Goal: Task Accomplishment & Management: Use online tool/utility

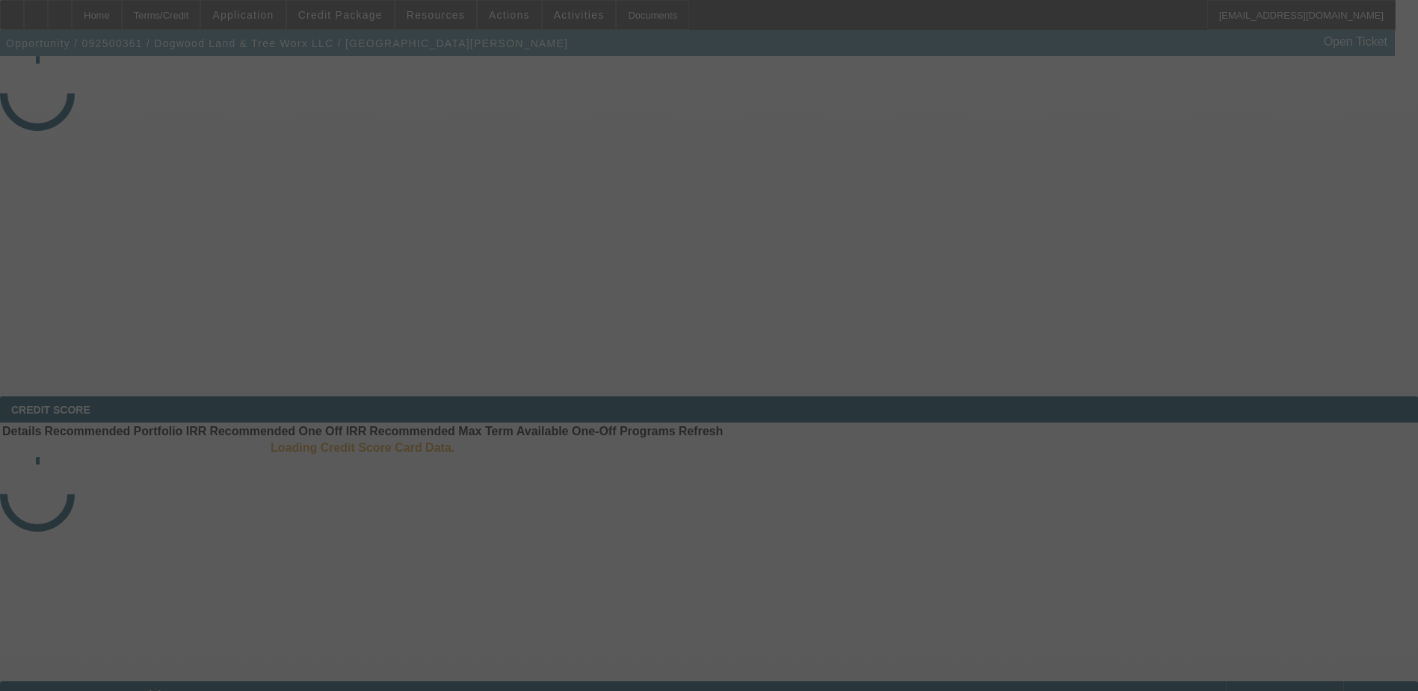
select select "3"
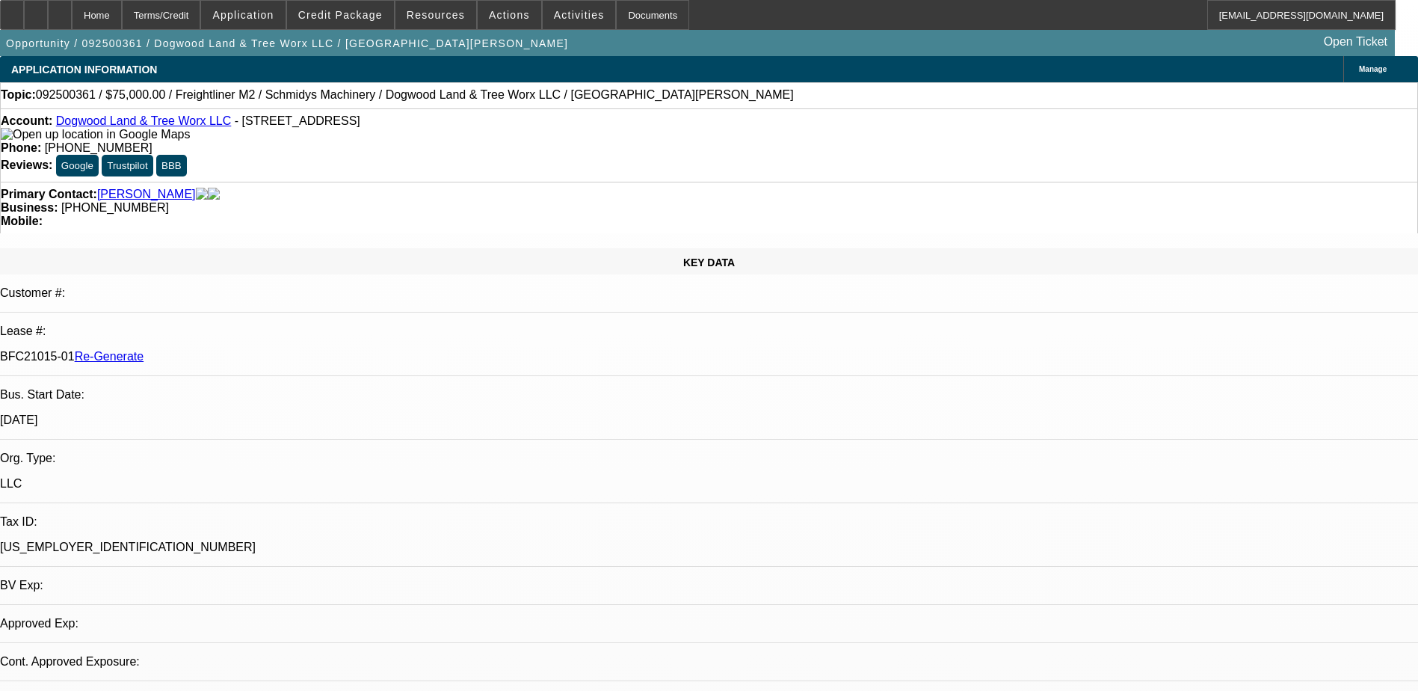
select select "0"
select select "1"
select select "3"
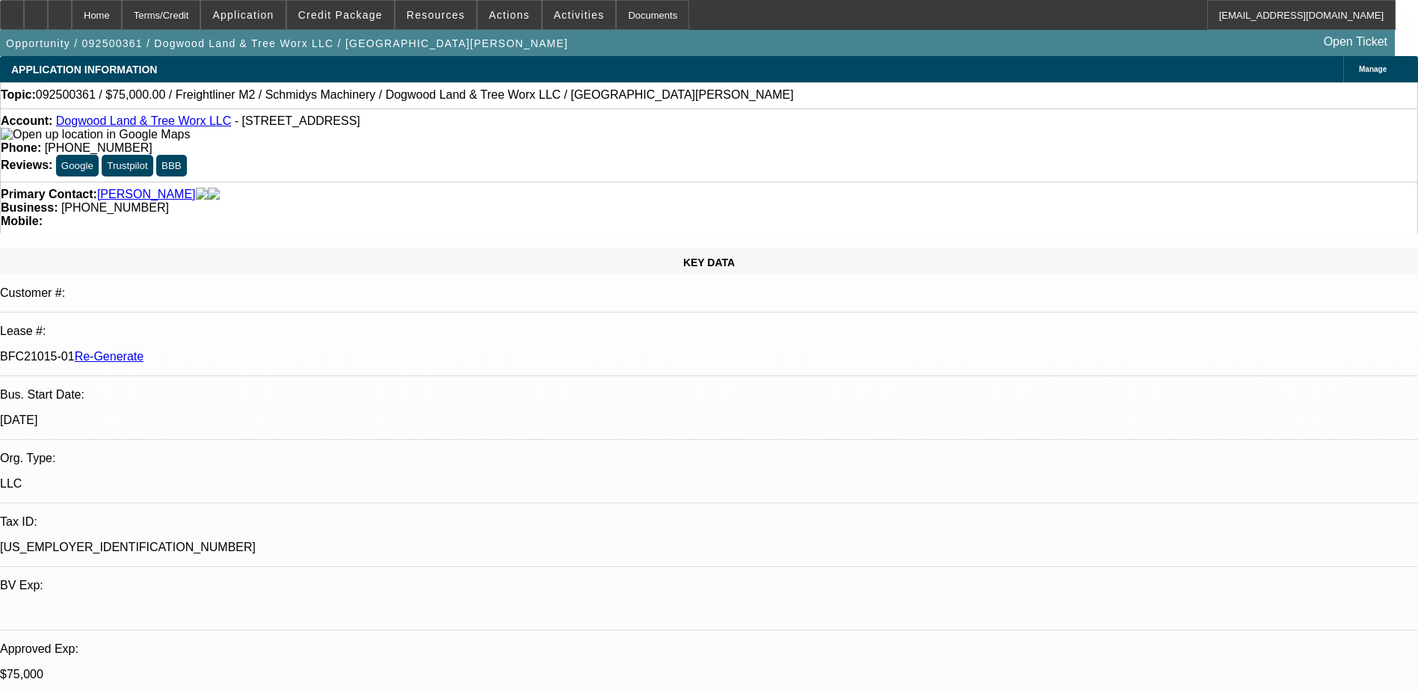
select select "6"
click at [621, 11] on div "Documents" at bounding box center [652, 15] width 73 height 30
click at [554, 19] on span "Activities" at bounding box center [579, 15] width 51 height 12
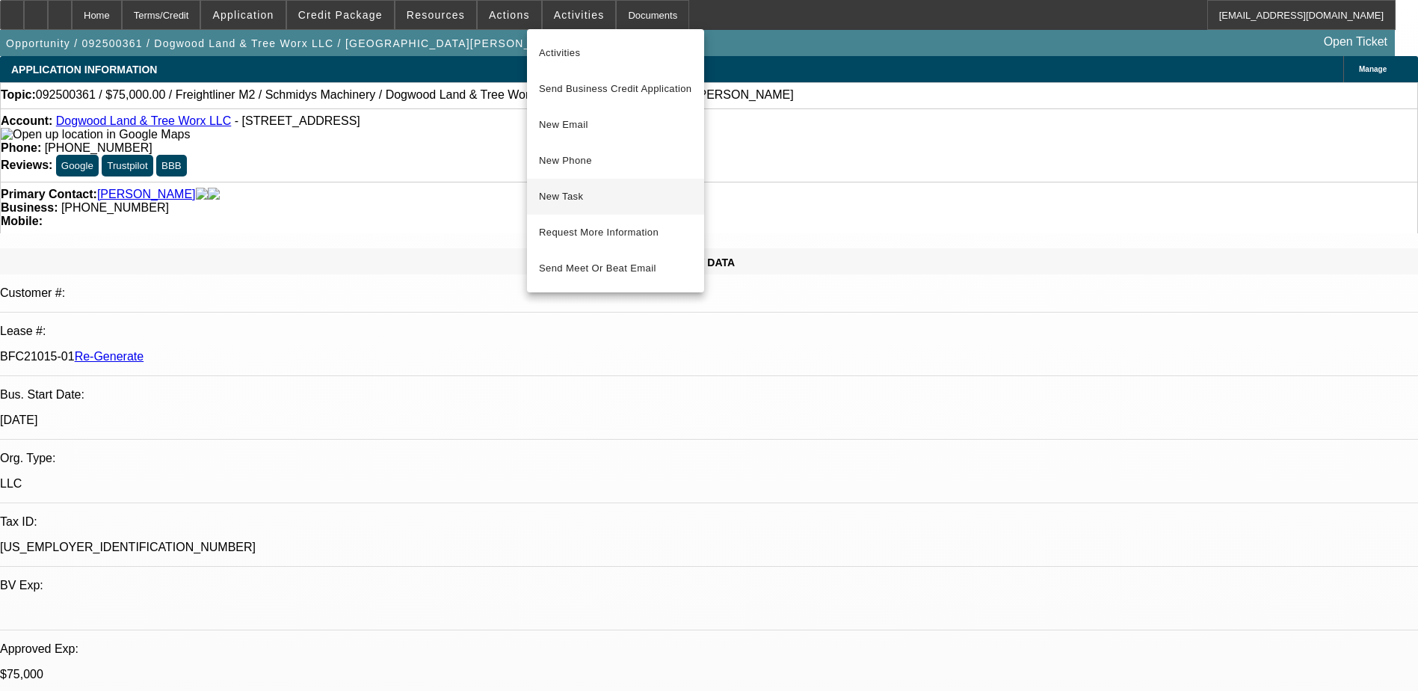
click at [577, 189] on span "New Task" at bounding box center [615, 197] width 153 height 18
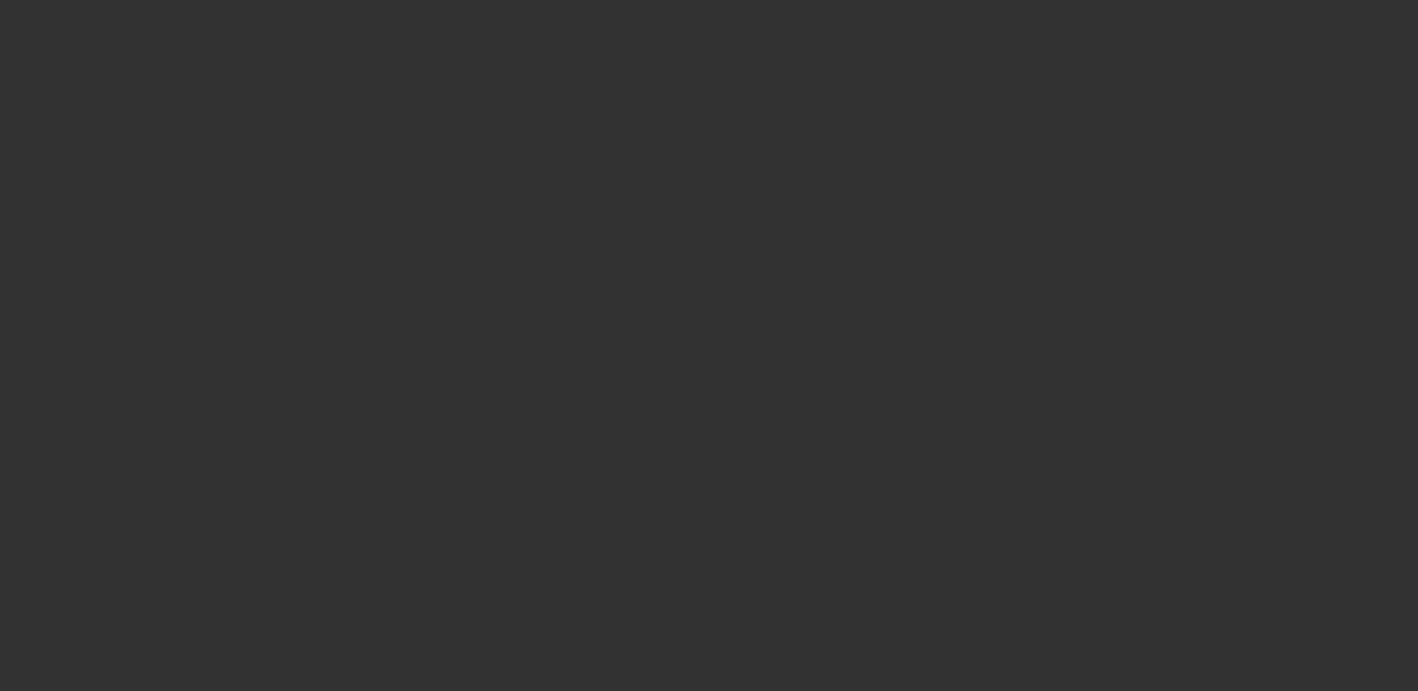
select select "3"
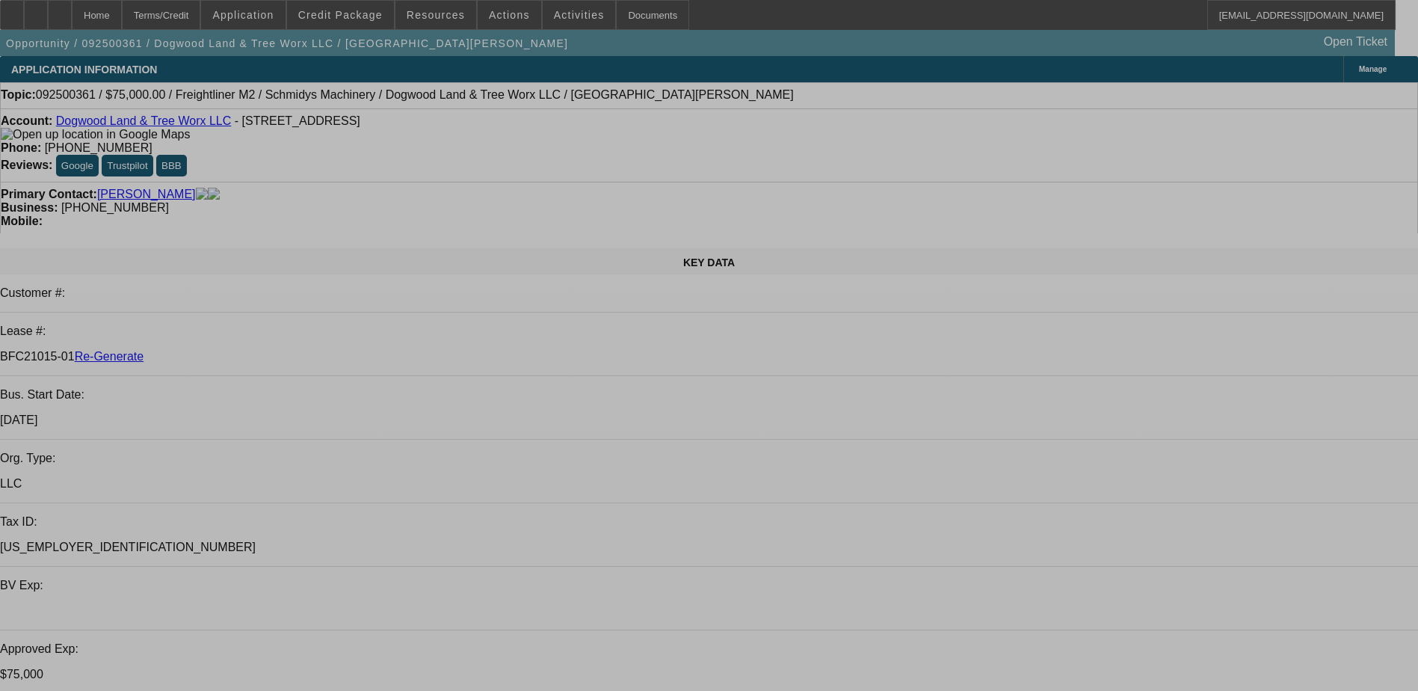
select select "0"
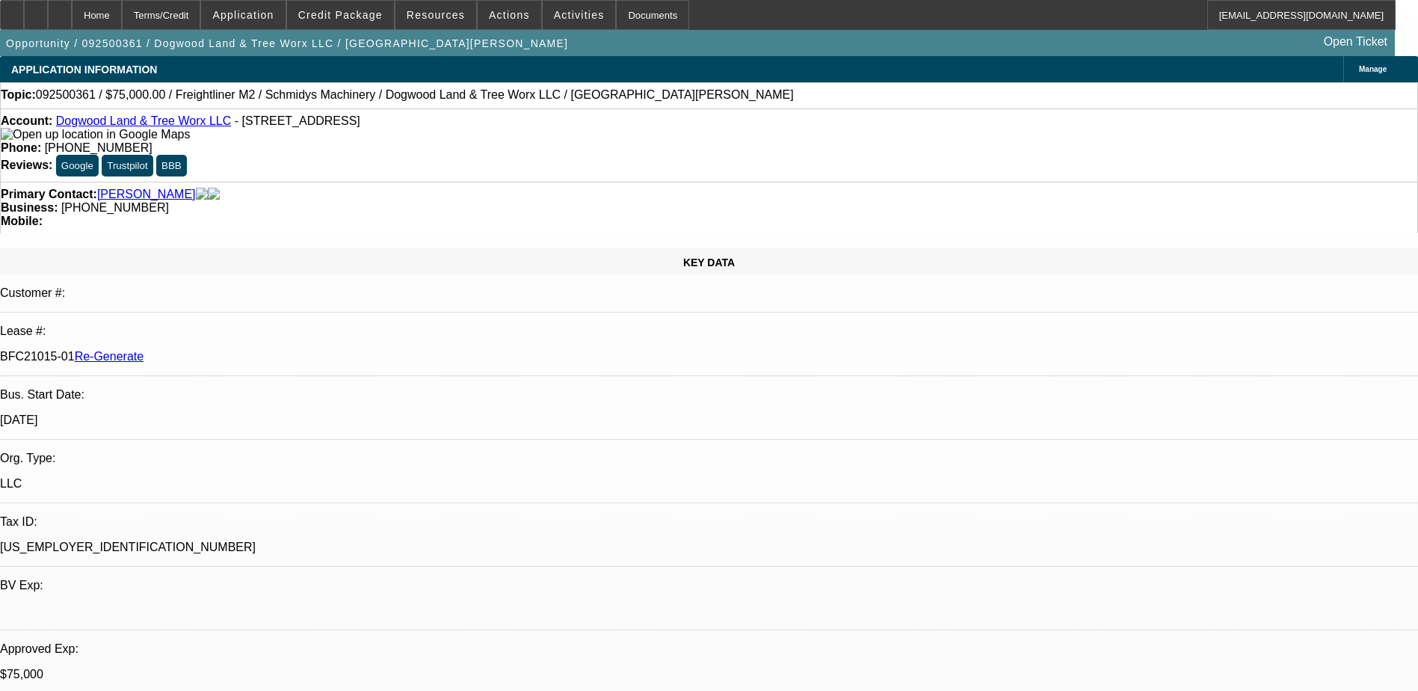
select select "0"
select select "1"
select select "3"
select select "6"
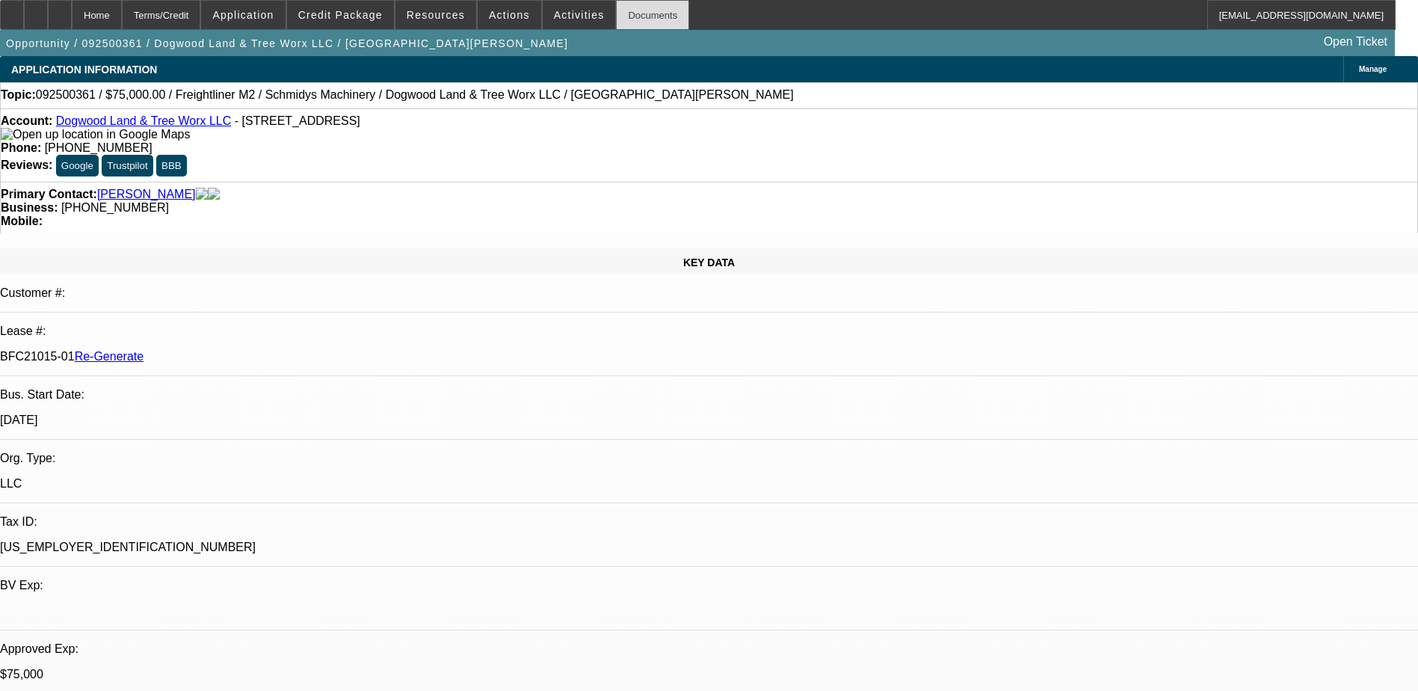
click at [618, 14] on div "Documents" at bounding box center [652, 15] width 73 height 30
click at [342, 6] on span at bounding box center [340, 15] width 107 height 36
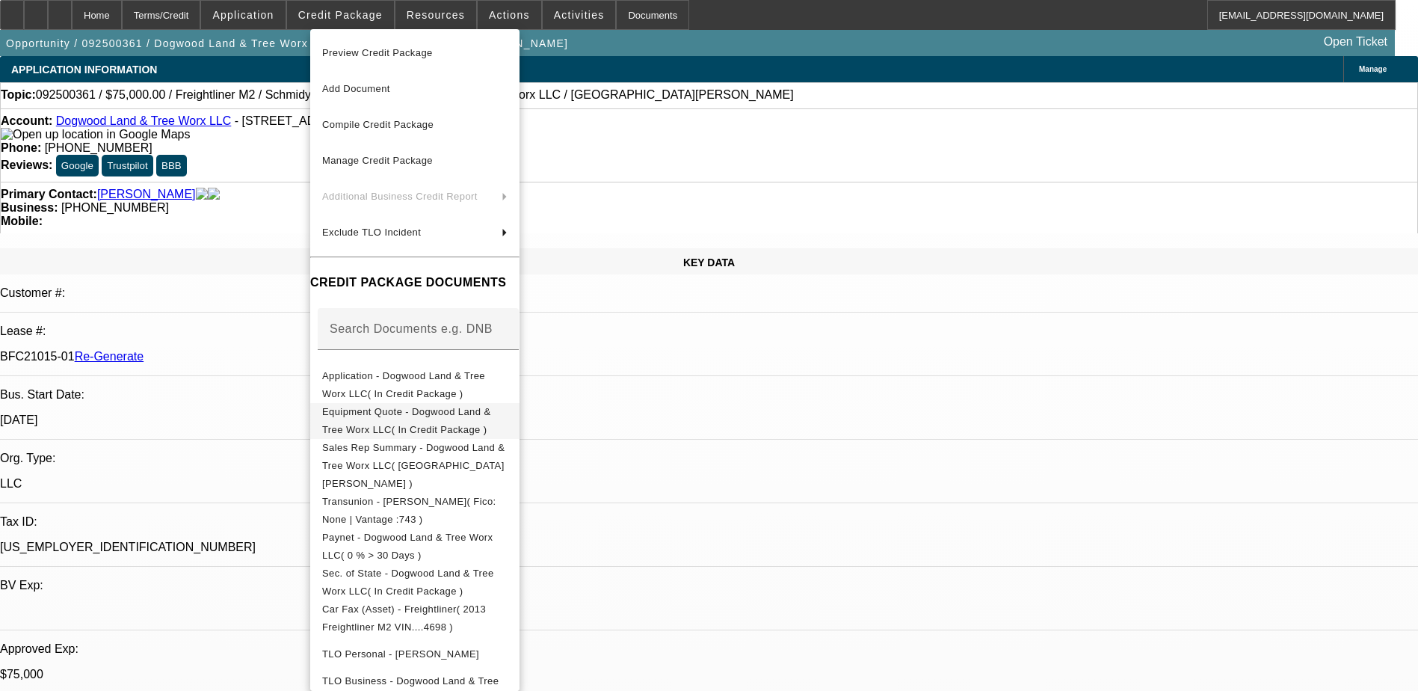
click at [412, 418] on span "Equipment Quote - Dogwood Land & Tree Worx LLC( In Credit Package )" at bounding box center [406, 420] width 168 height 29
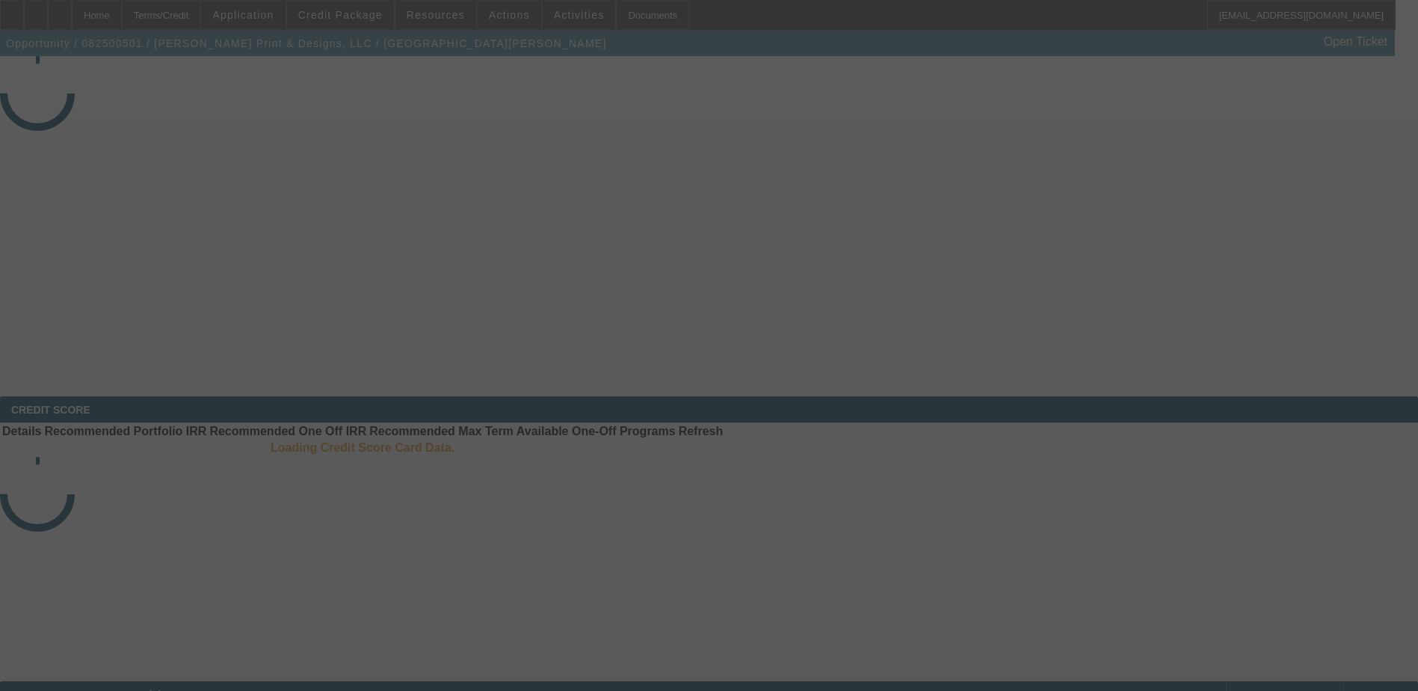
select select "3"
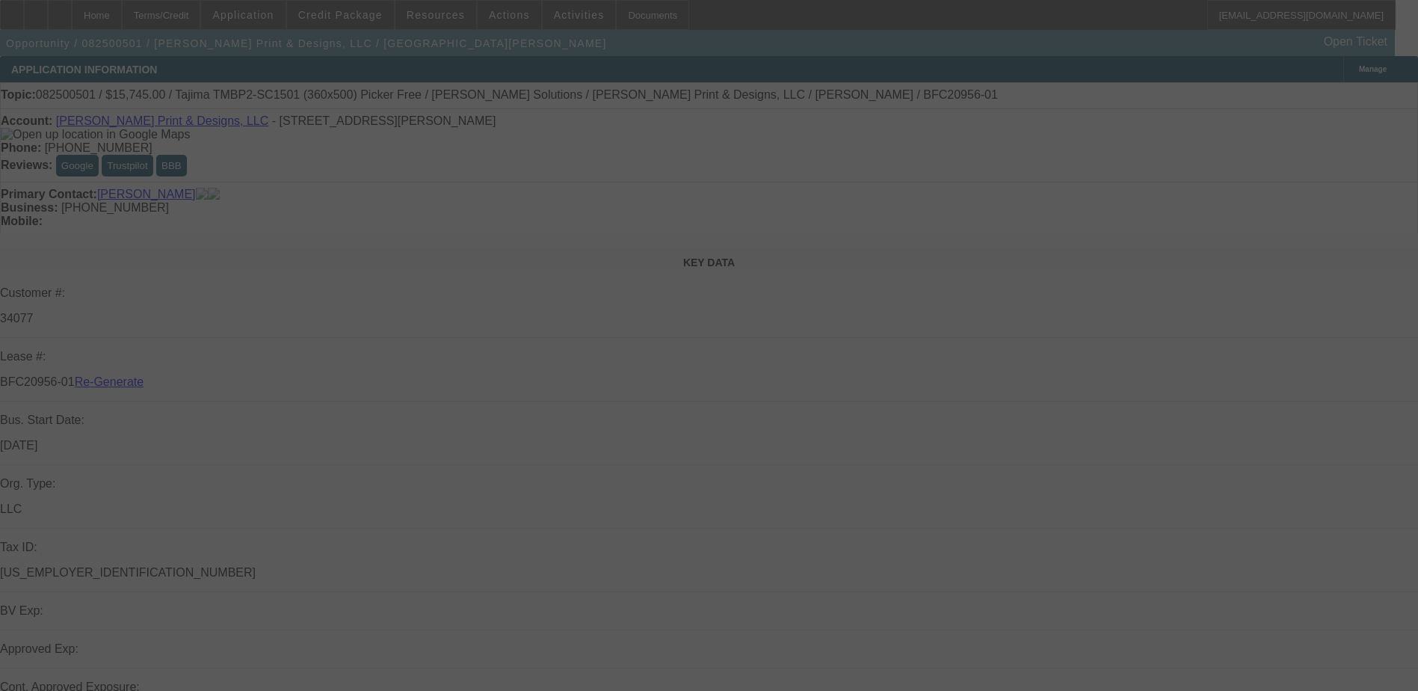
select select "0"
select select "2"
select select "0"
select select "6"
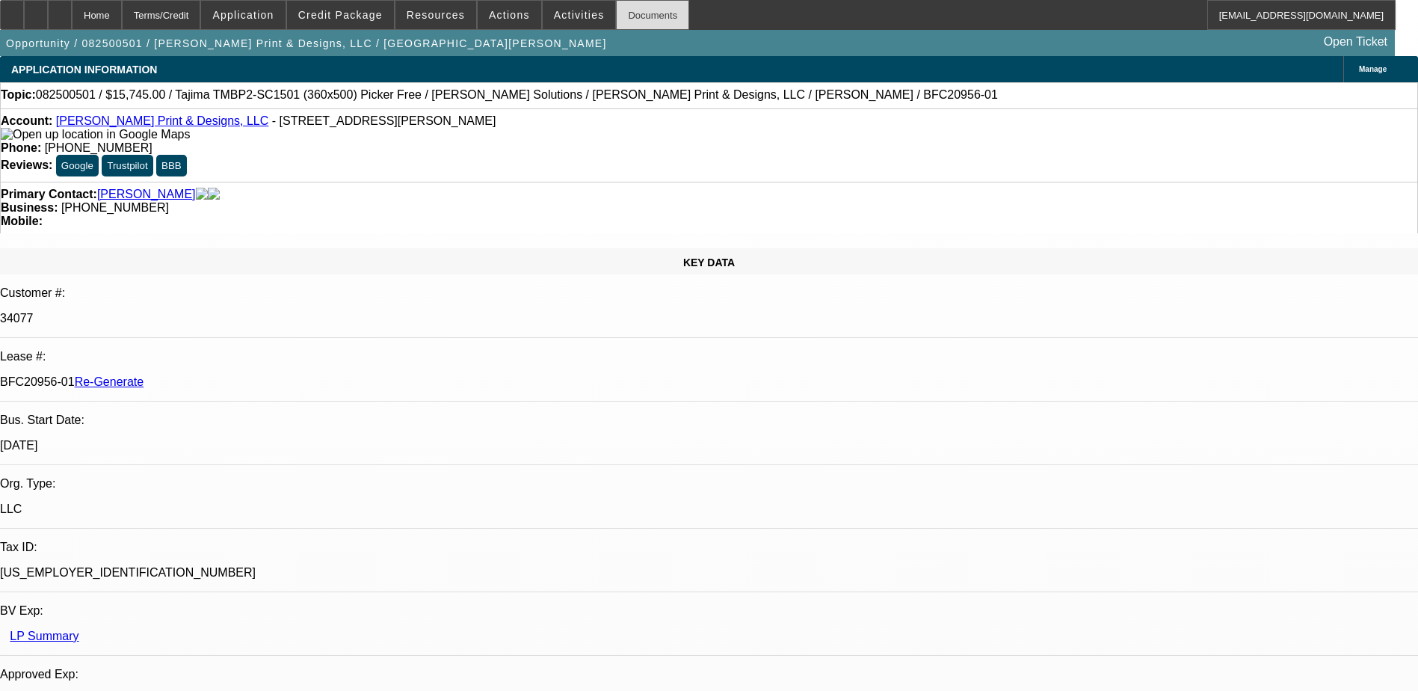
click at [625, 25] on div "Documents" at bounding box center [652, 15] width 73 height 30
click at [353, 11] on span "Credit Package" at bounding box center [340, 15] width 84 height 12
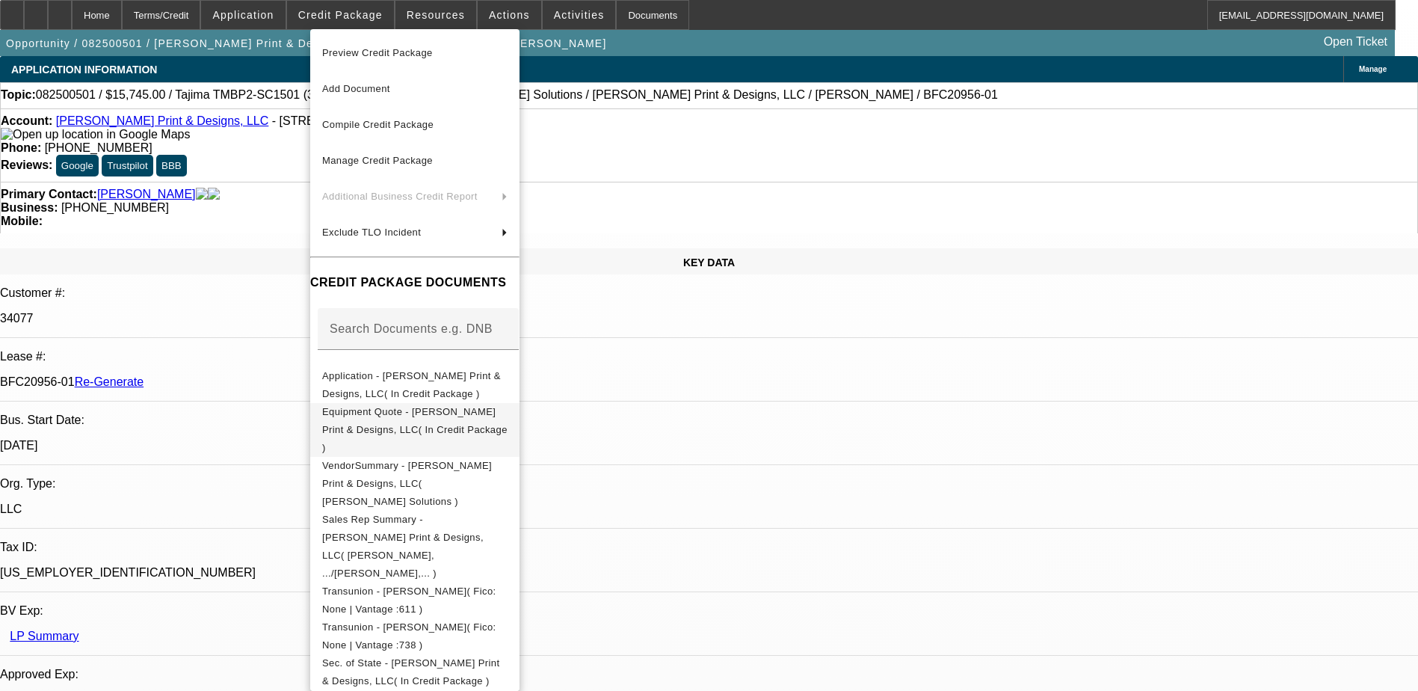
click at [468, 413] on span "Equipment Quote - Castro Print & Designs, LLC( In Credit Package )" at bounding box center [414, 429] width 185 height 47
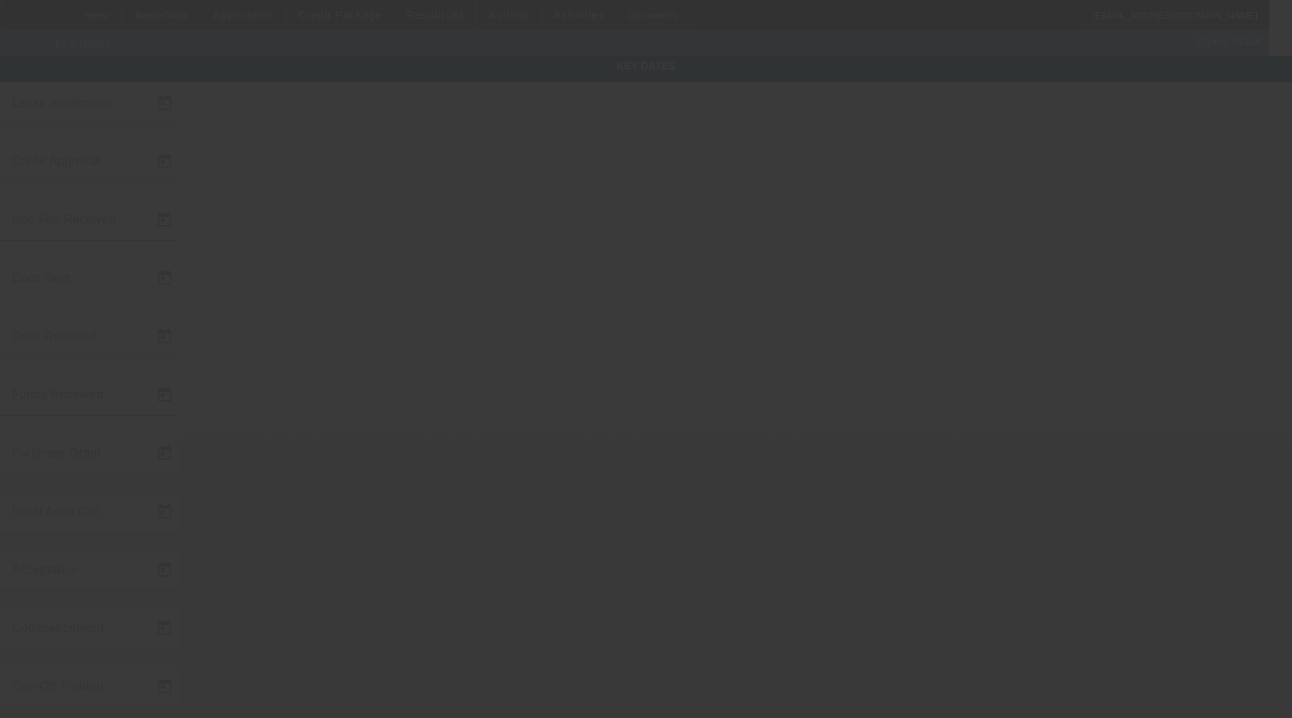
type input "8/19/2025"
type input "8/20/2025"
type input "8/27/2025"
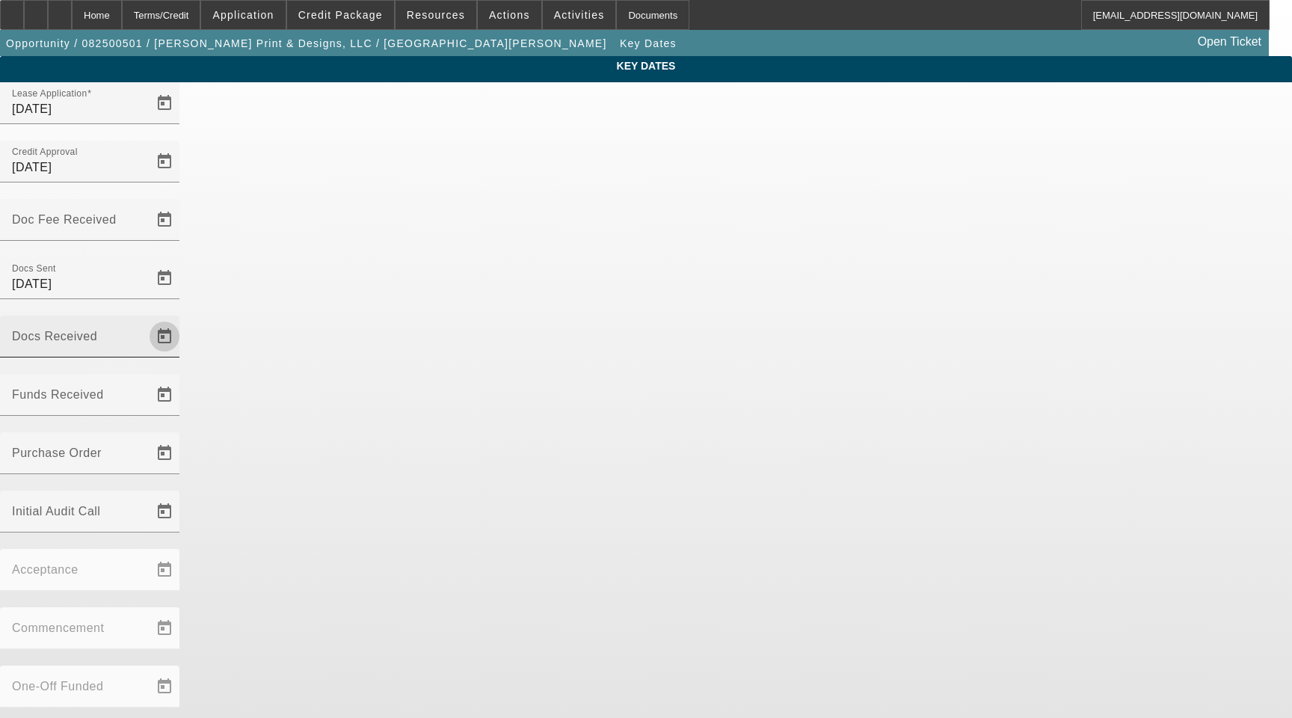
click at [182, 318] on span "Open calendar" at bounding box center [164, 336] width 36 height 36
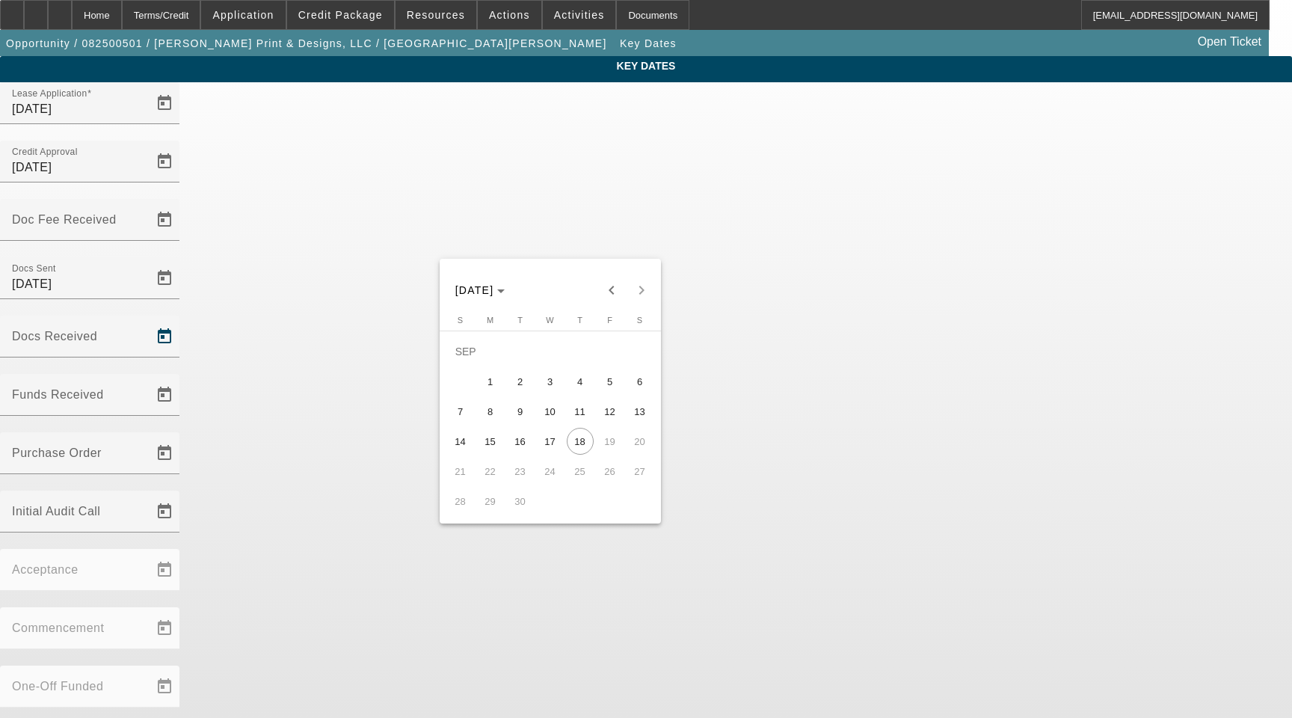
click at [487, 422] on span "8" at bounding box center [490, 411] width 27 height 27
type input "9/8/2025"
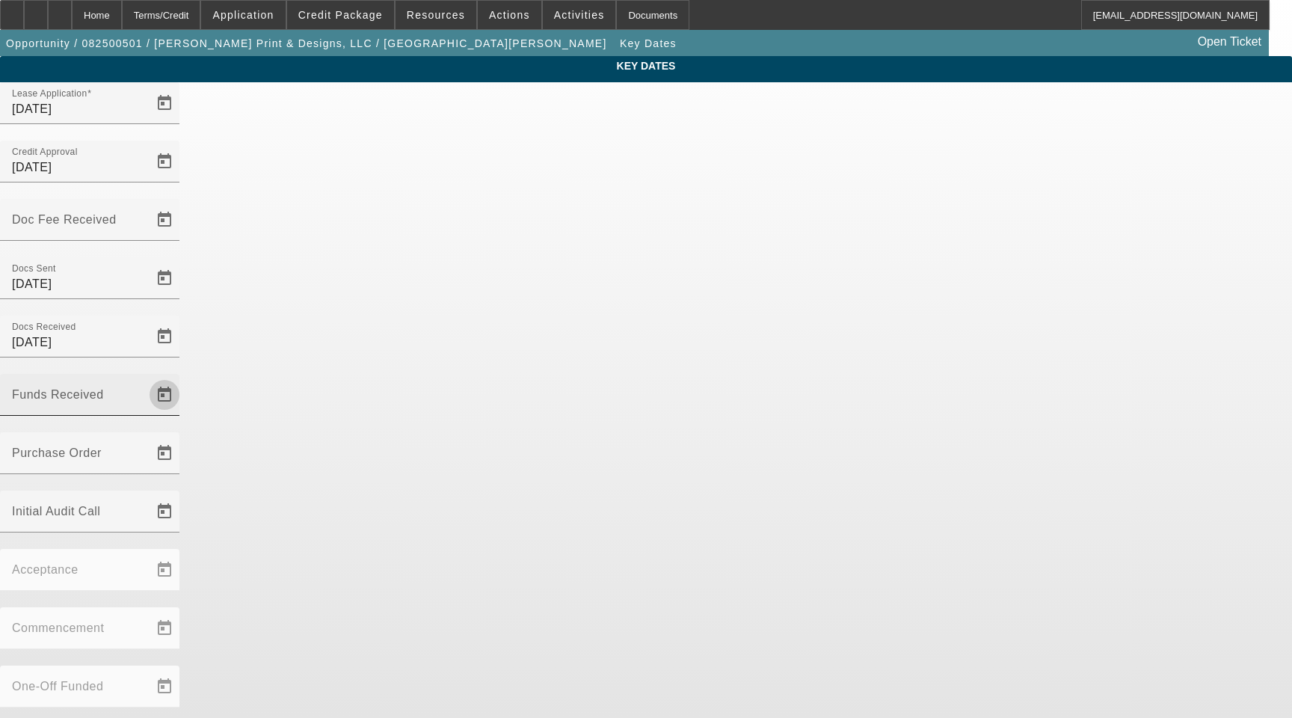
click at [182, 377] on span "Open calendar" at bounding box center [164, 395] width 36 height 36
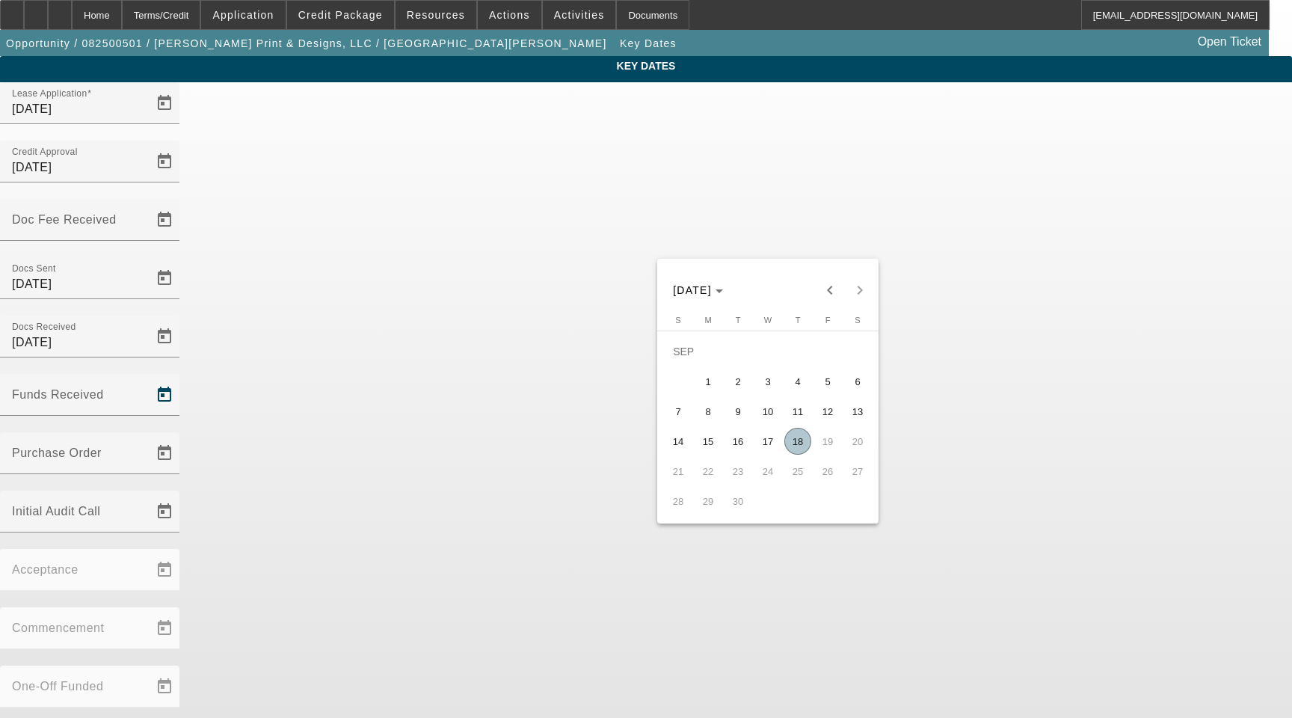
drag, startPoint x: 800, startPoint y: 438, endPoint x: 766, endPoint y: 384, distance: 63.5
click at [799, 438] on span "18" at bounding box center [797, 441] width 27 height 27
type input "9/18/2025"
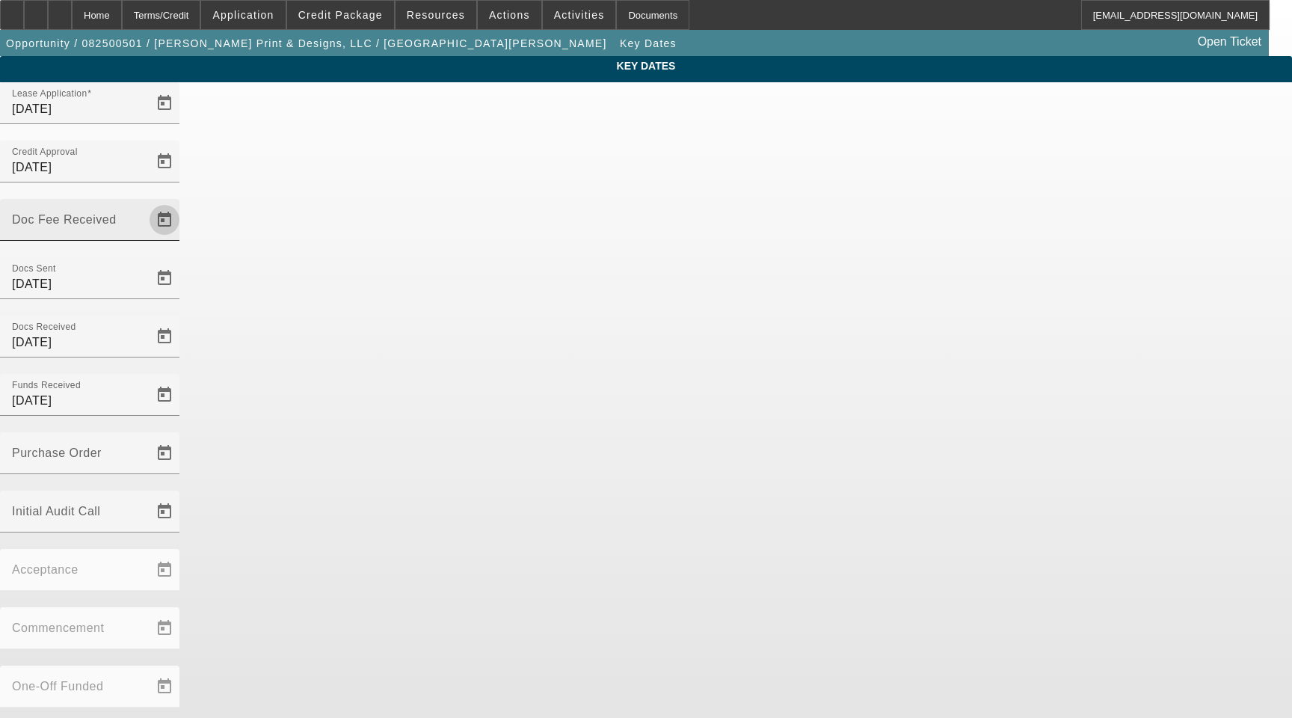
click at [182, 202] on span "Open calendar" at bounding box center [164, 220] width 36 height 36
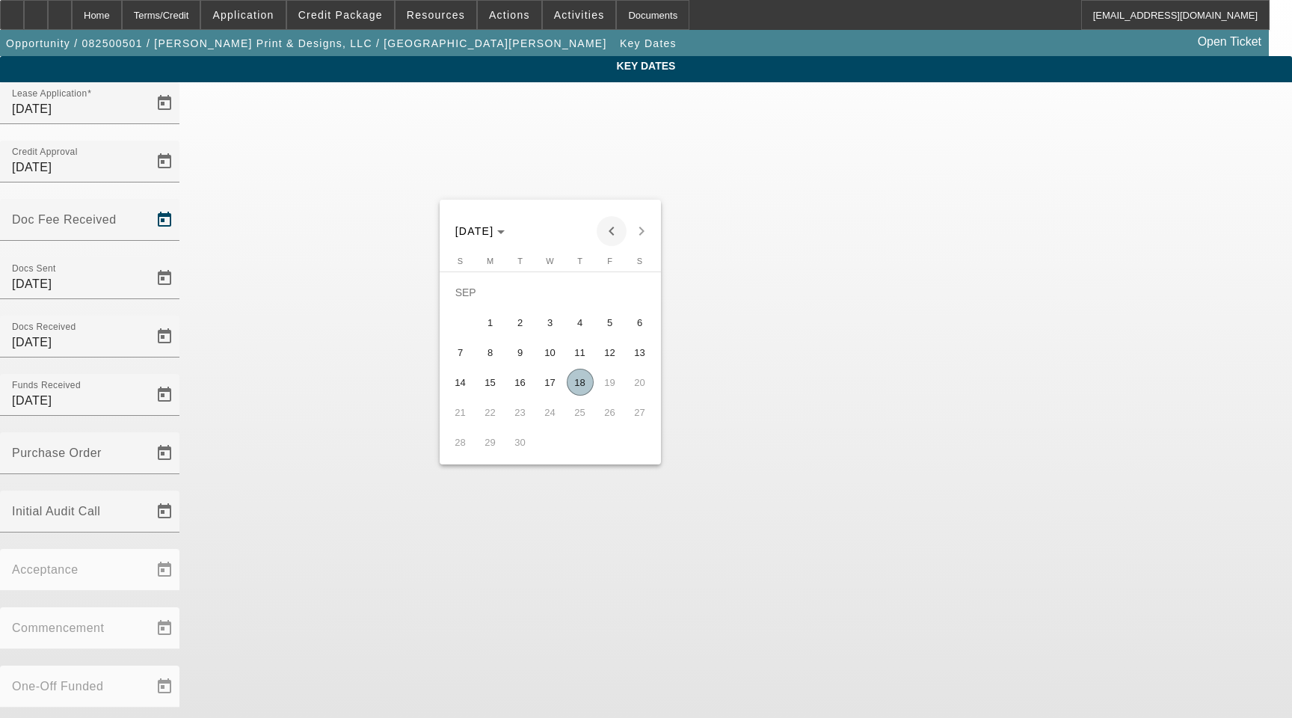
click at [615, 232] on span "Previous month" at bounding box center [611, 231] width 30 height 30
click at [561, 420] on span "27" at bounding box center [550, 411] width 27 height 27
type input "8/27/2025"
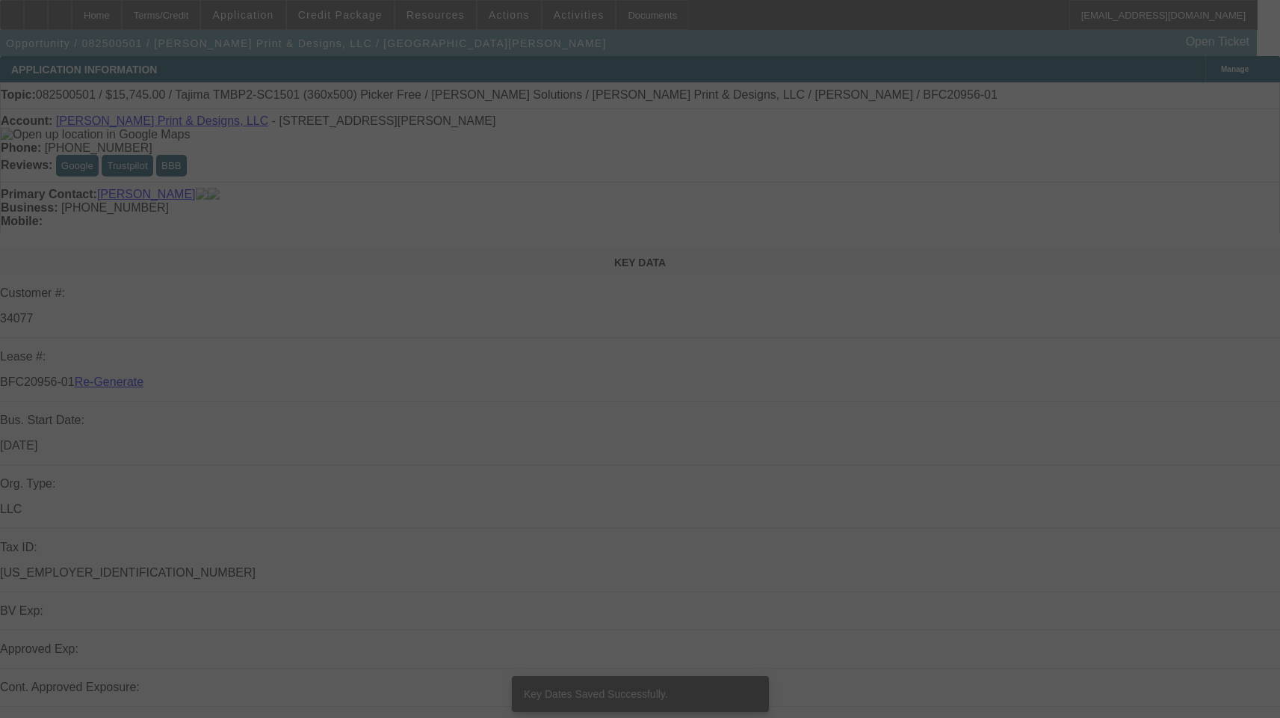
select select "3"
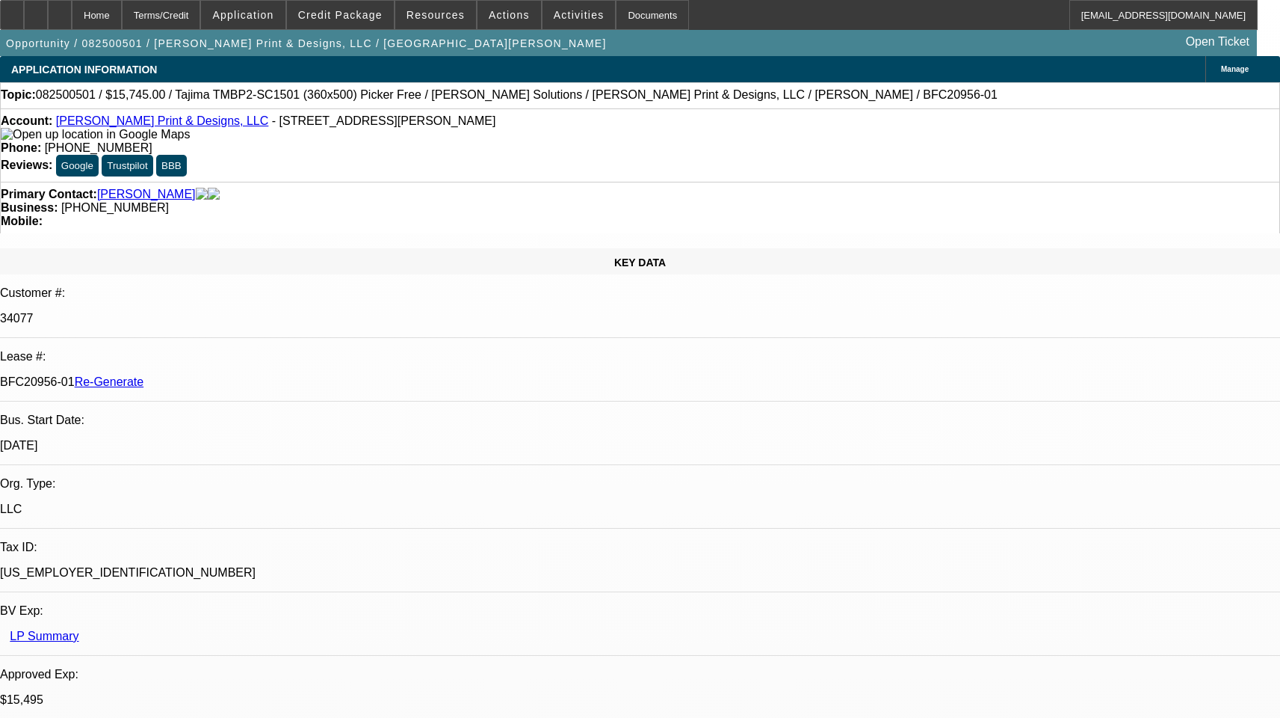
select select "0"
select select "2"
select select "0"
select select "1"
select select "2"
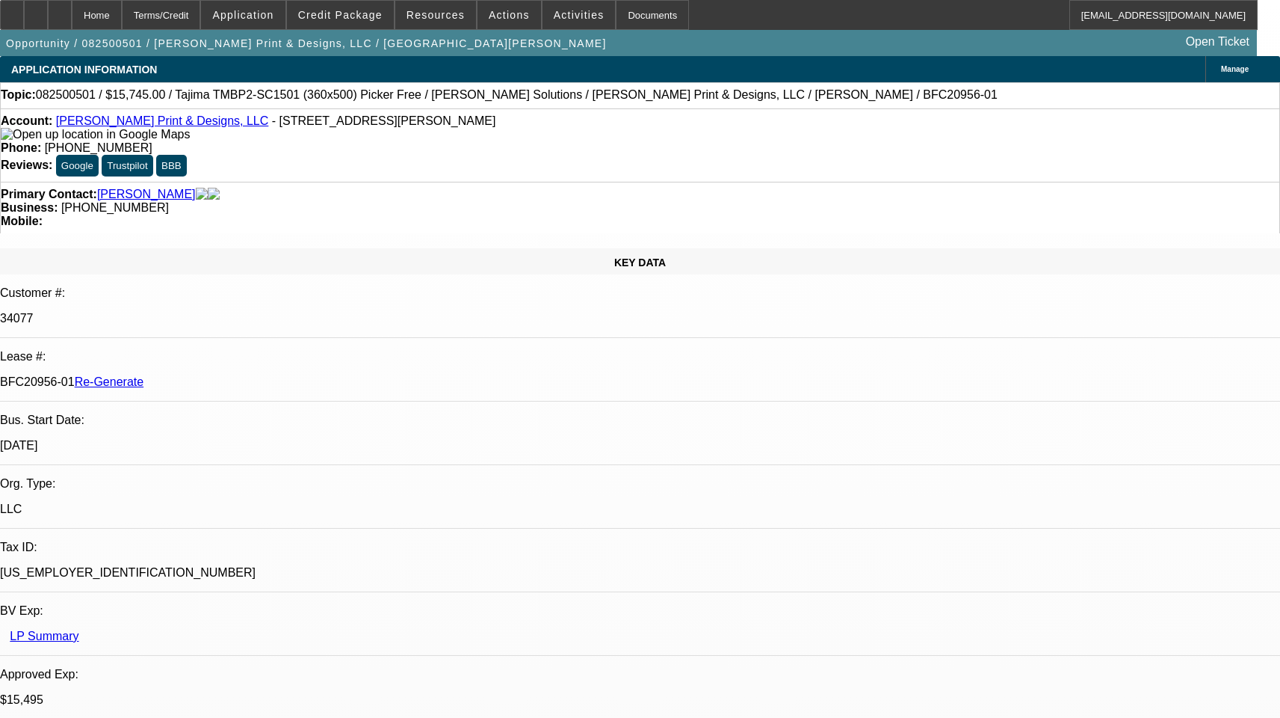
select select "6"
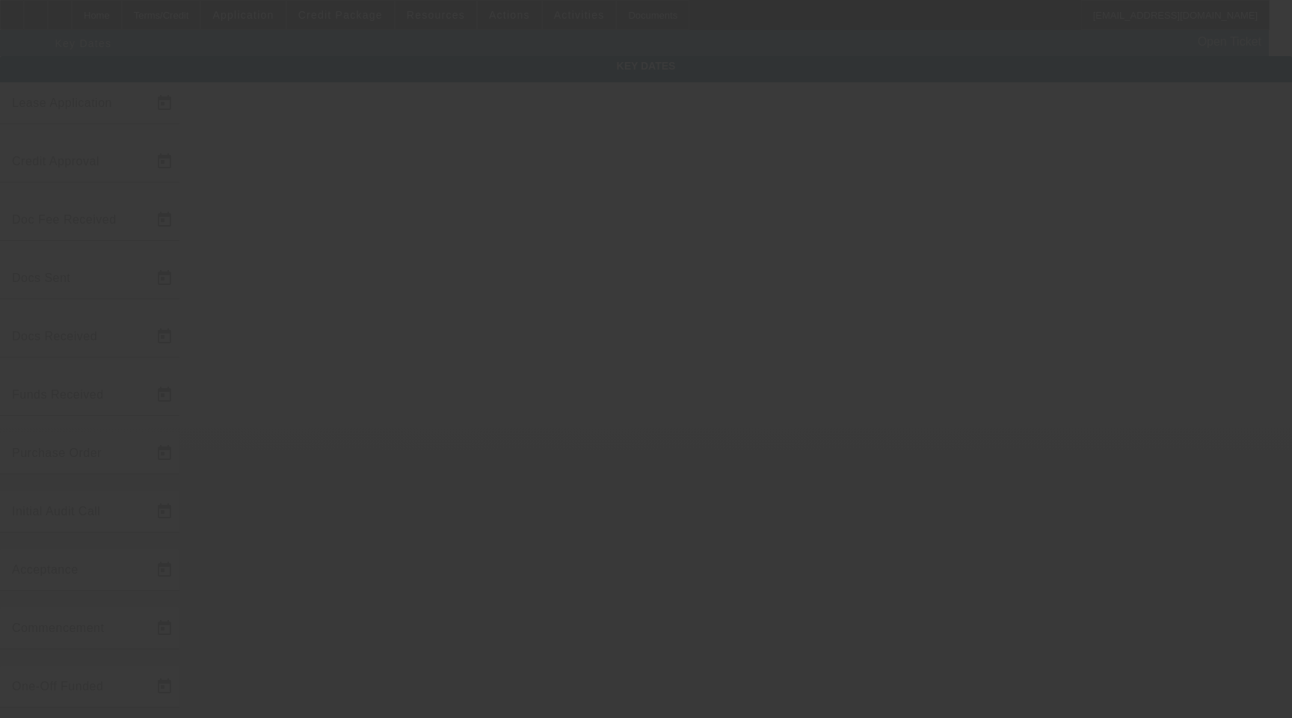
type input "8/19/2025"
type input "8/20/2025"
type input "8/27/2025"
type input "9/8/2025"
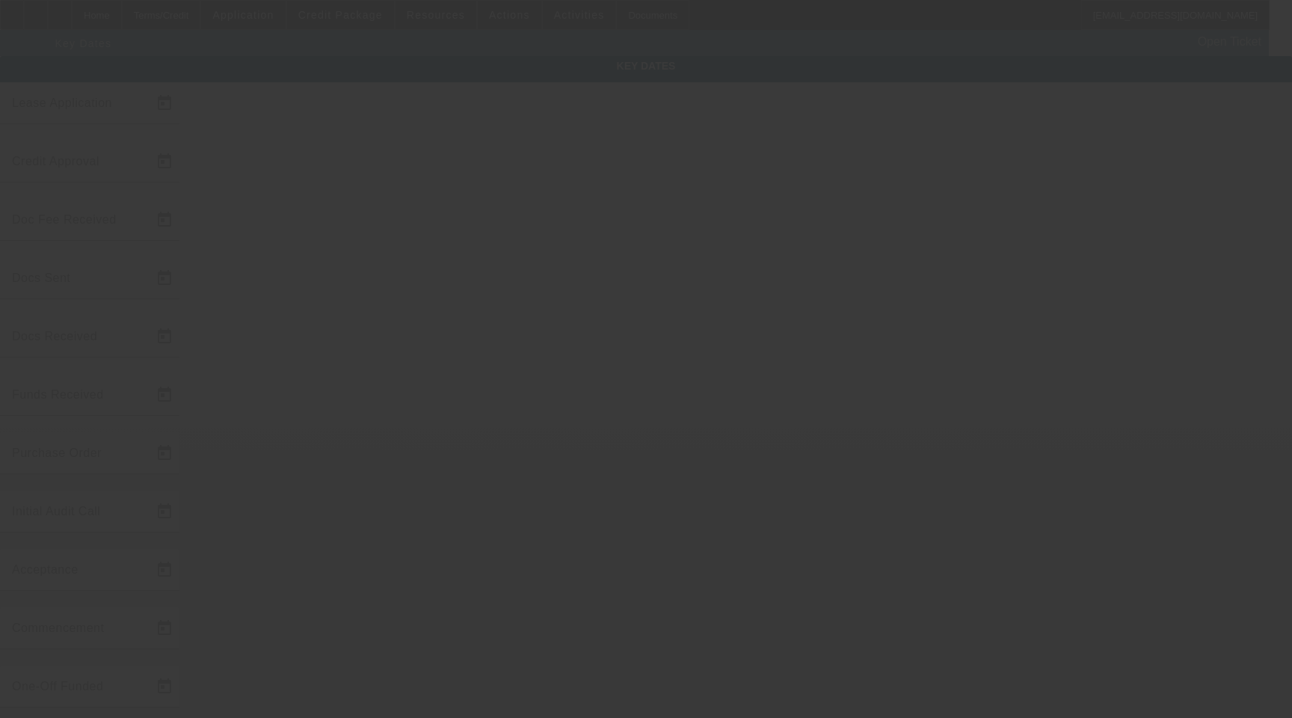
type input "9/18/2025"
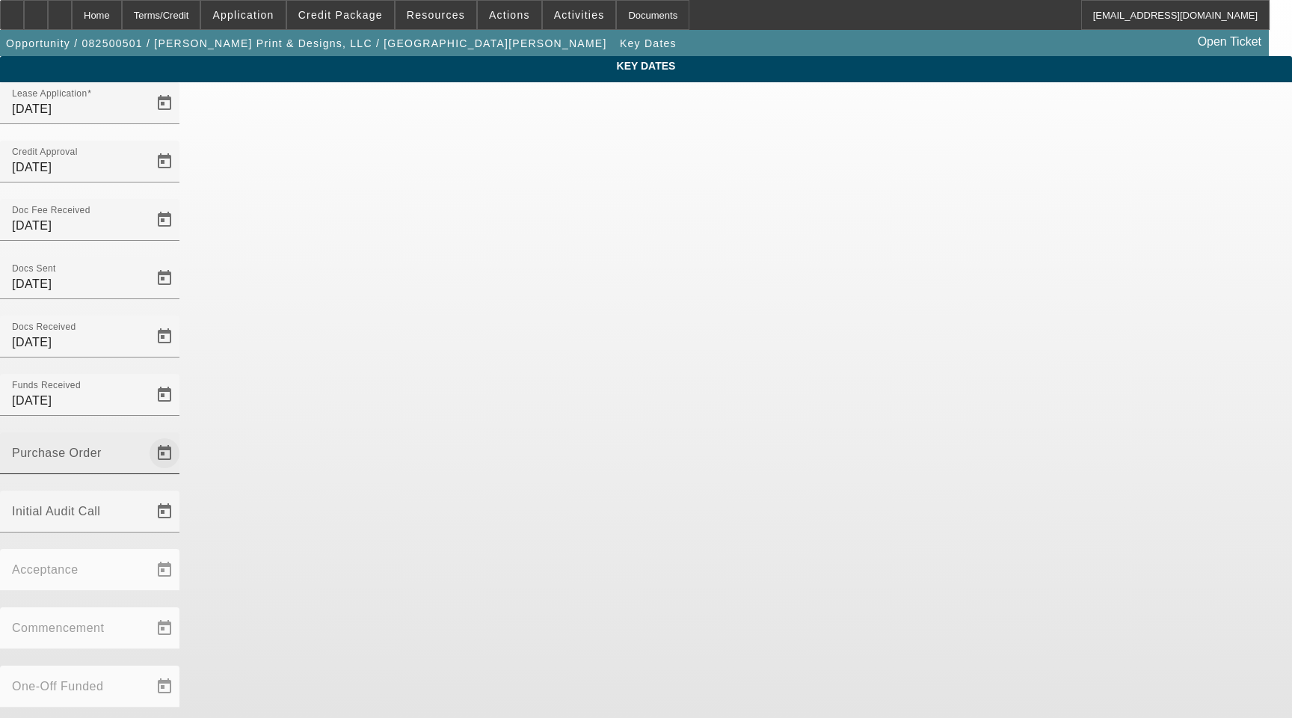
click at [182, 435] on span "Open calendar" at bounding box center [164, 453] width 36 height 36
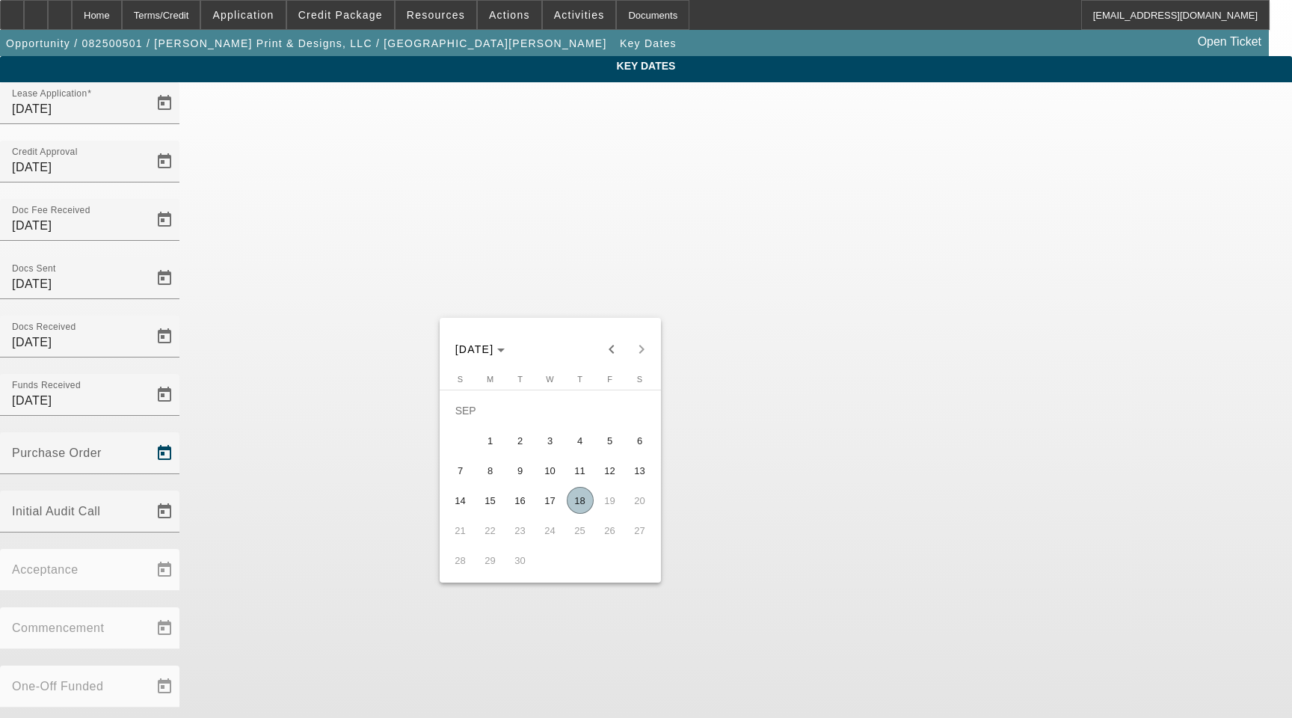
click at [570, 507] on span "18" at bounding box center [580, 500] width 27 height 27
type input "9/18/2025"
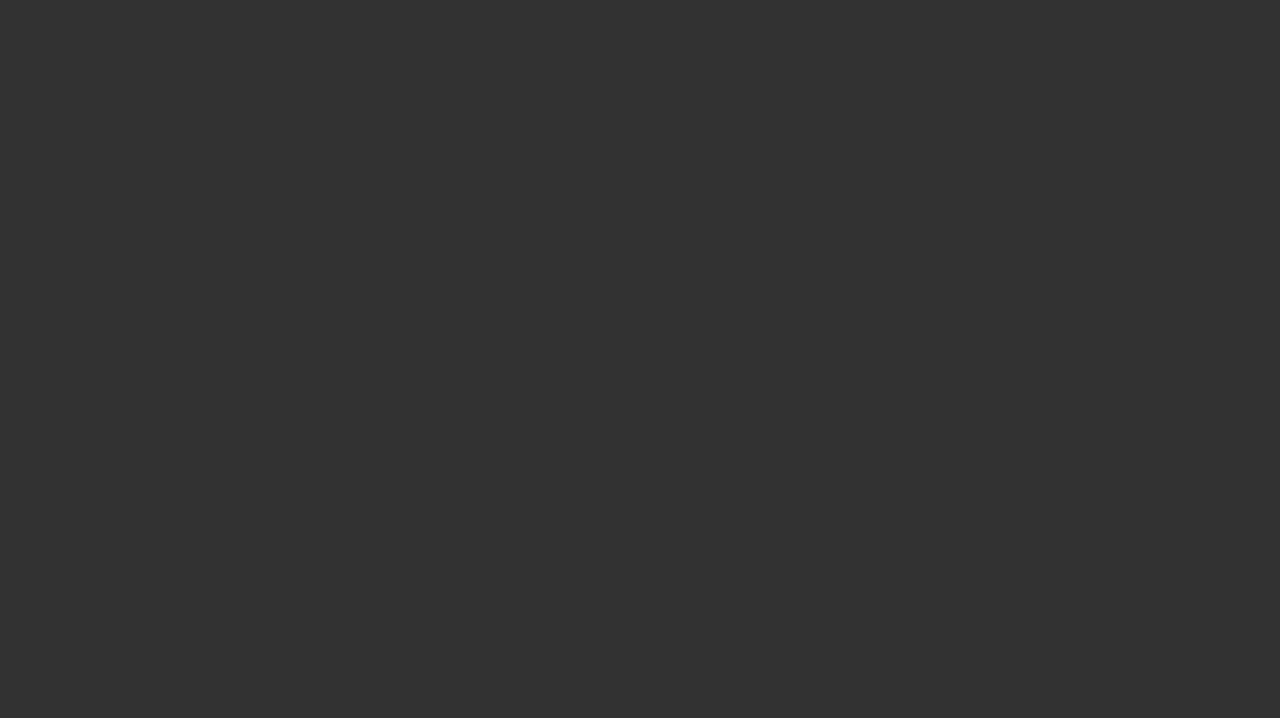
select select "3"
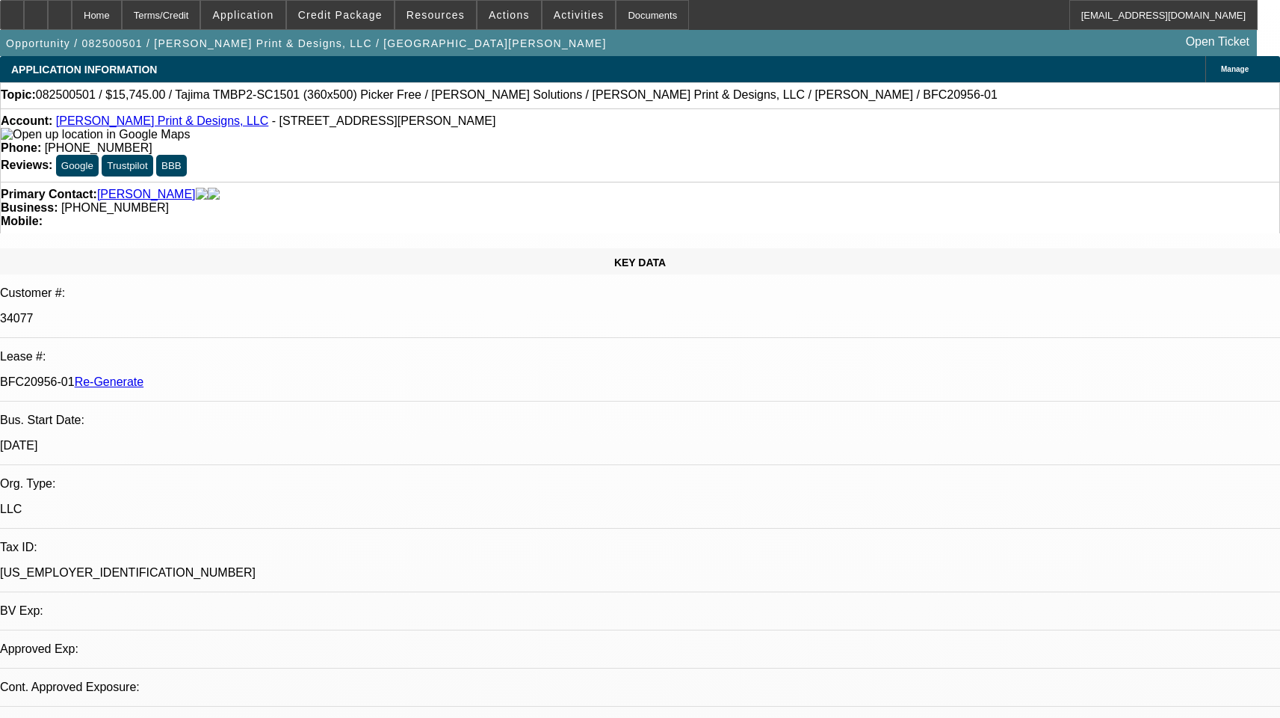
select select "0"
select select "2"
select select "0"
select select "1"
select select "2"
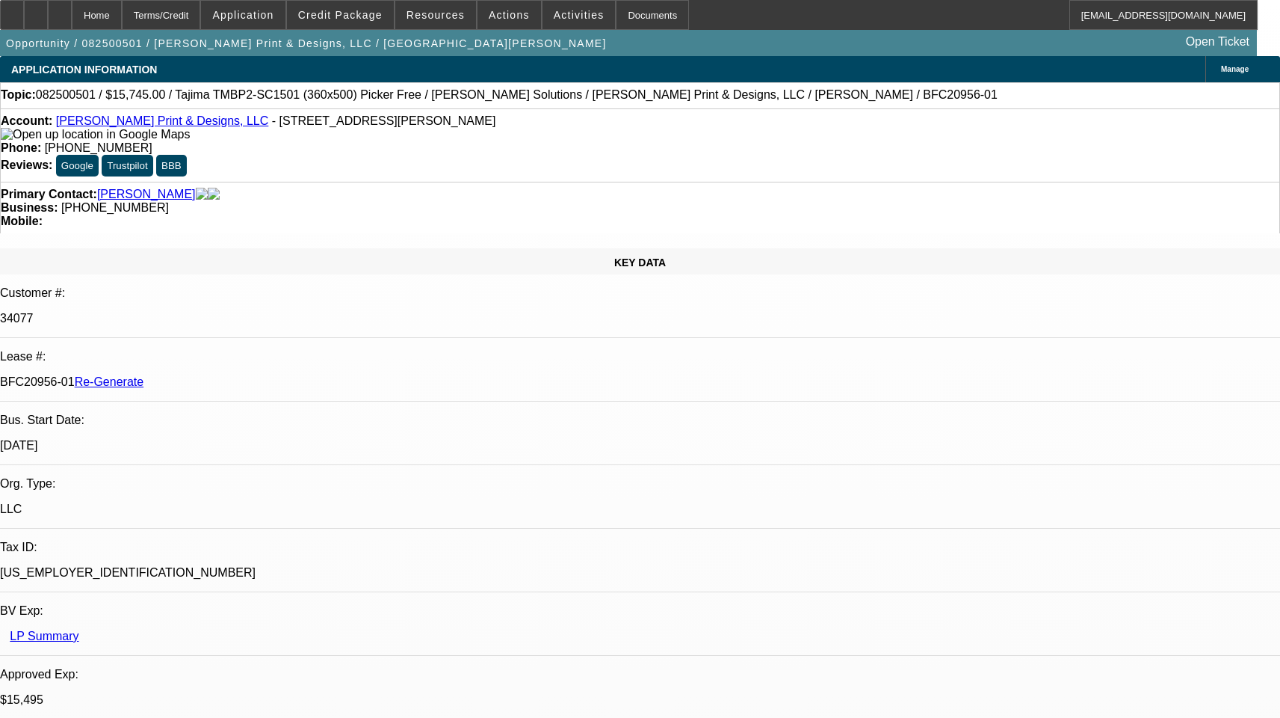
select select "6"
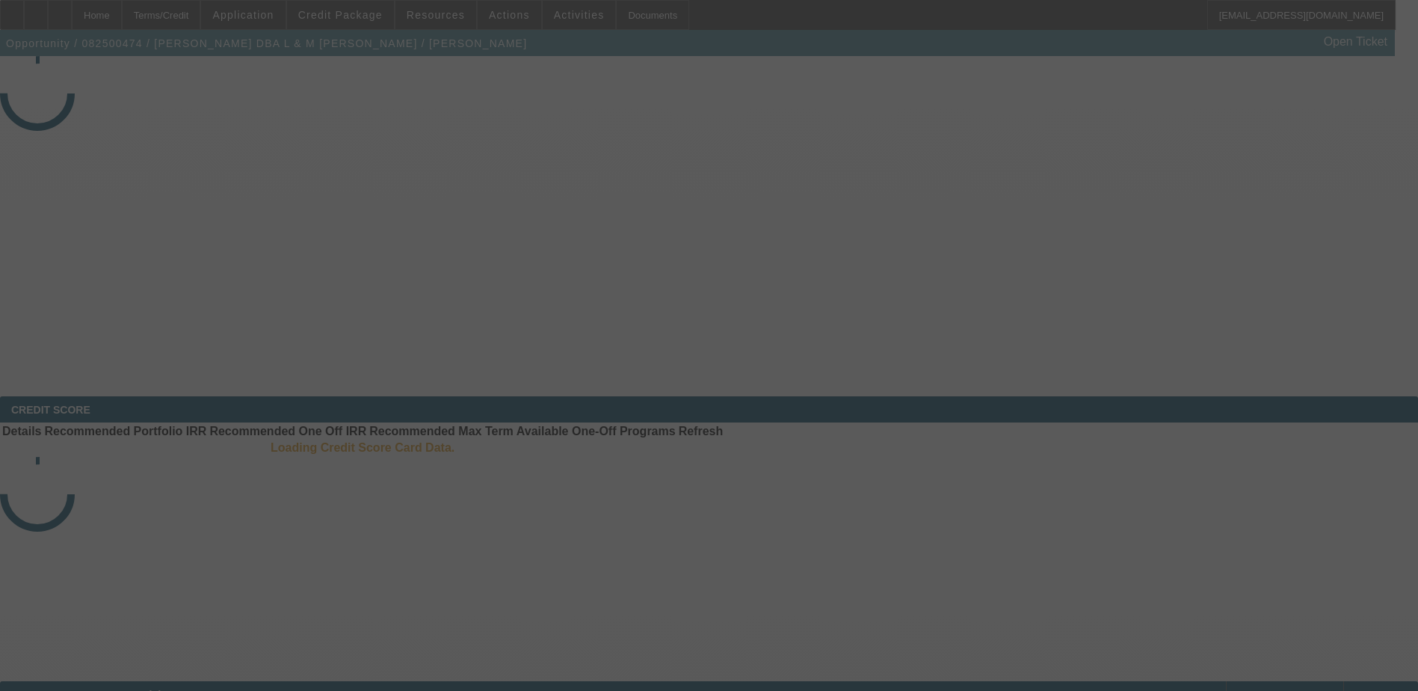
select select "4"
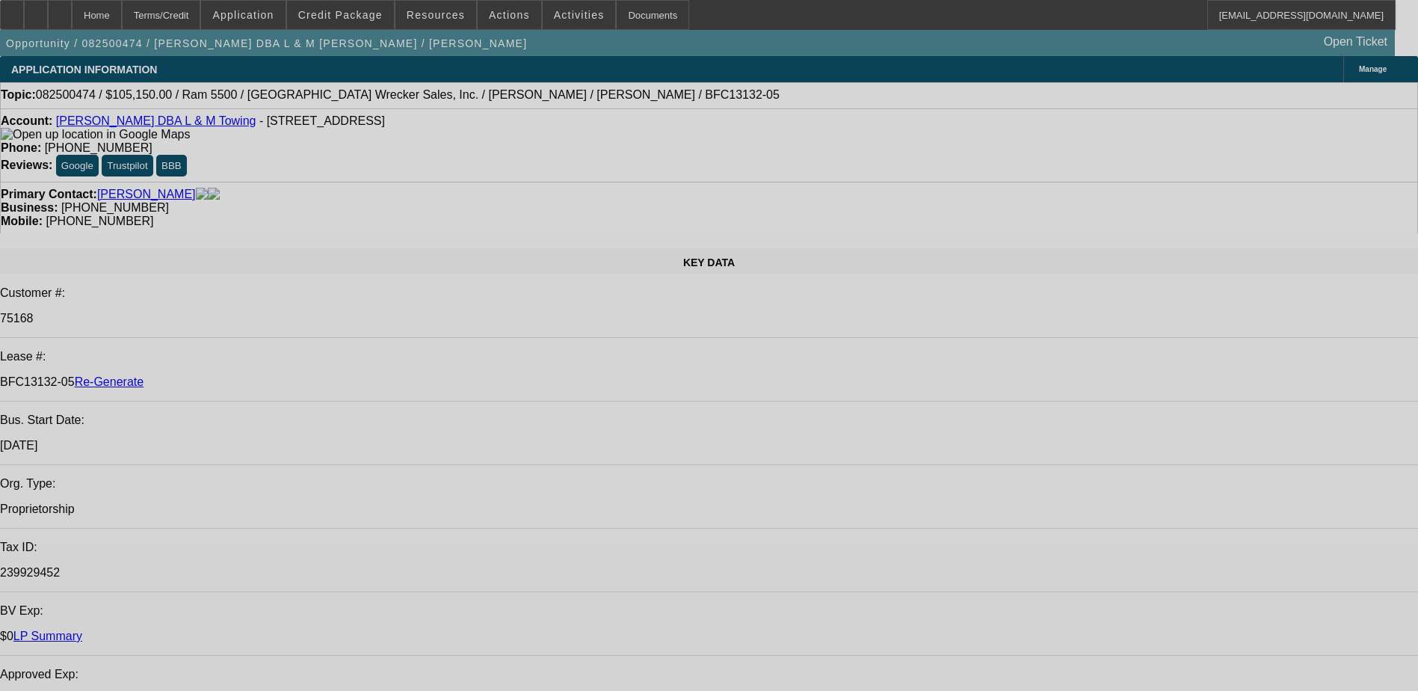
select select "0"
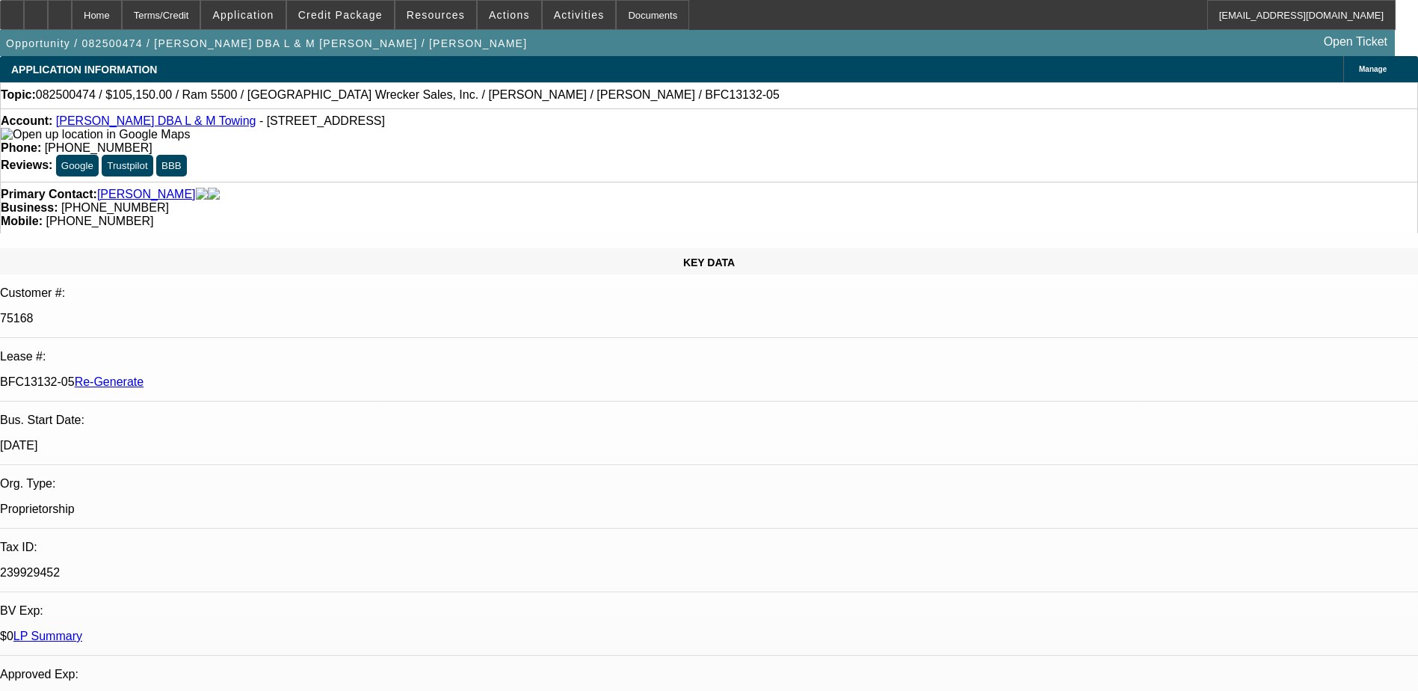
select select "0"
select select "1"
select select "3"
select select "6"
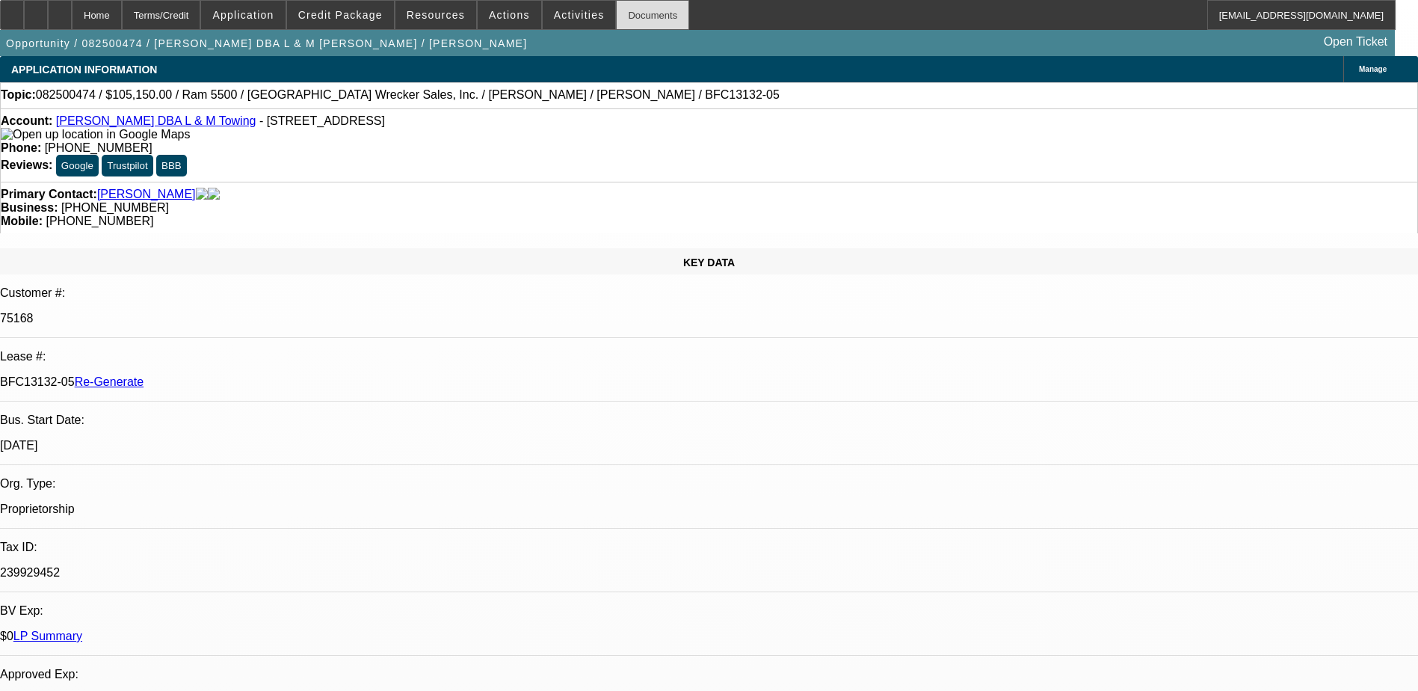
click at [633, 22] on div "Documents" at bounding box center [652, 15] width 73 height 30
drag, startPoint x: 177, startPoint y: 250, endPoint x: 238, endPoint y: 250, distance: 60.5
click at [238, 375] on p "BFC13132-05 Re-Generate" at bounding box center [709, 381] width 1418 height 13
copy p "BFC13132-05"
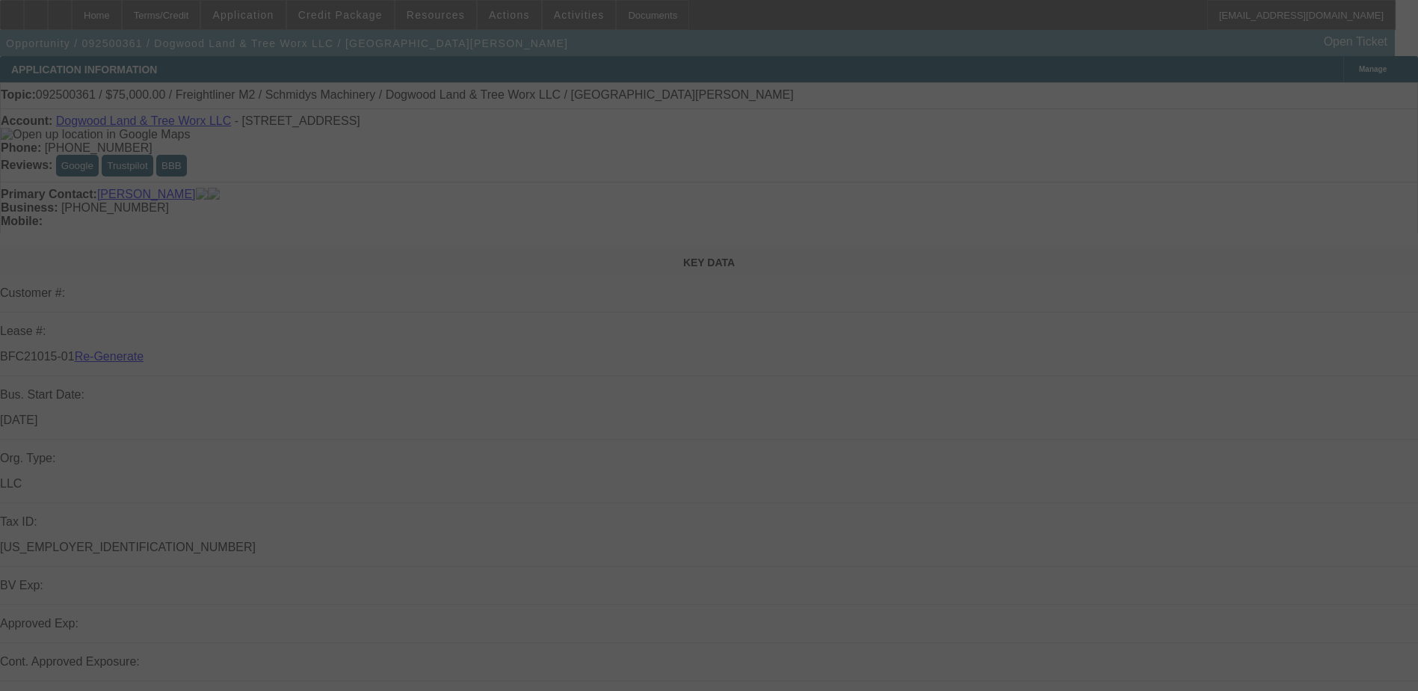
select select "3"
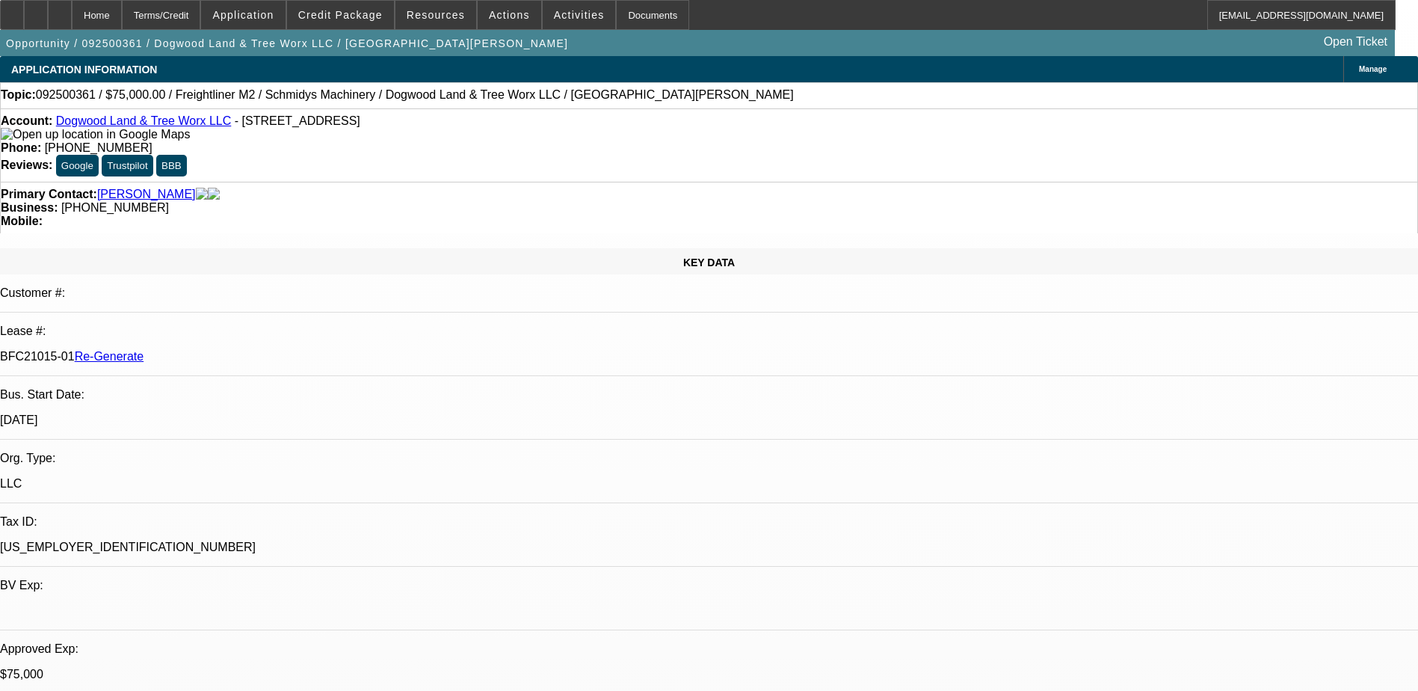
select select "0"
select select "1"
select select "3"
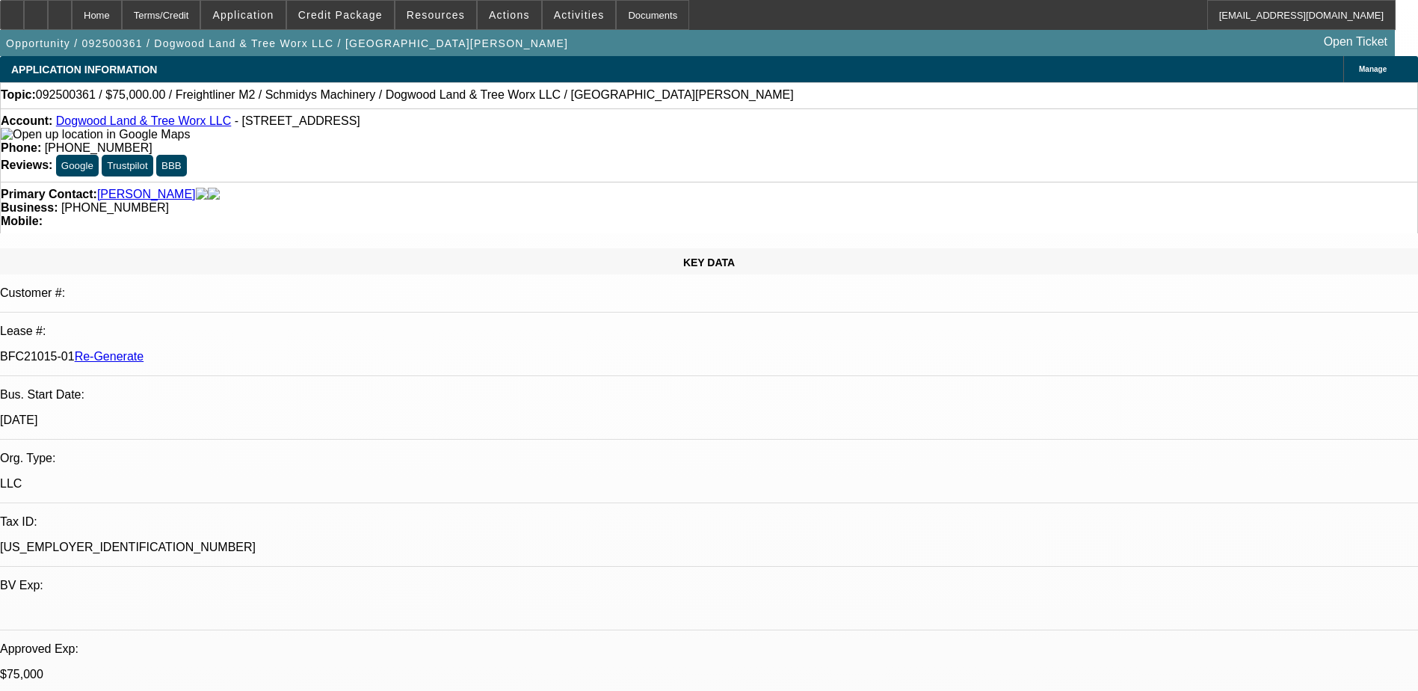
select select "6"
click at [618, 13] on div "Documents" at bounding box center [652, 15] width 73 height 30
click at [554, 13] on span "Activities" at bounding box center [579, 15] width 51 height 12
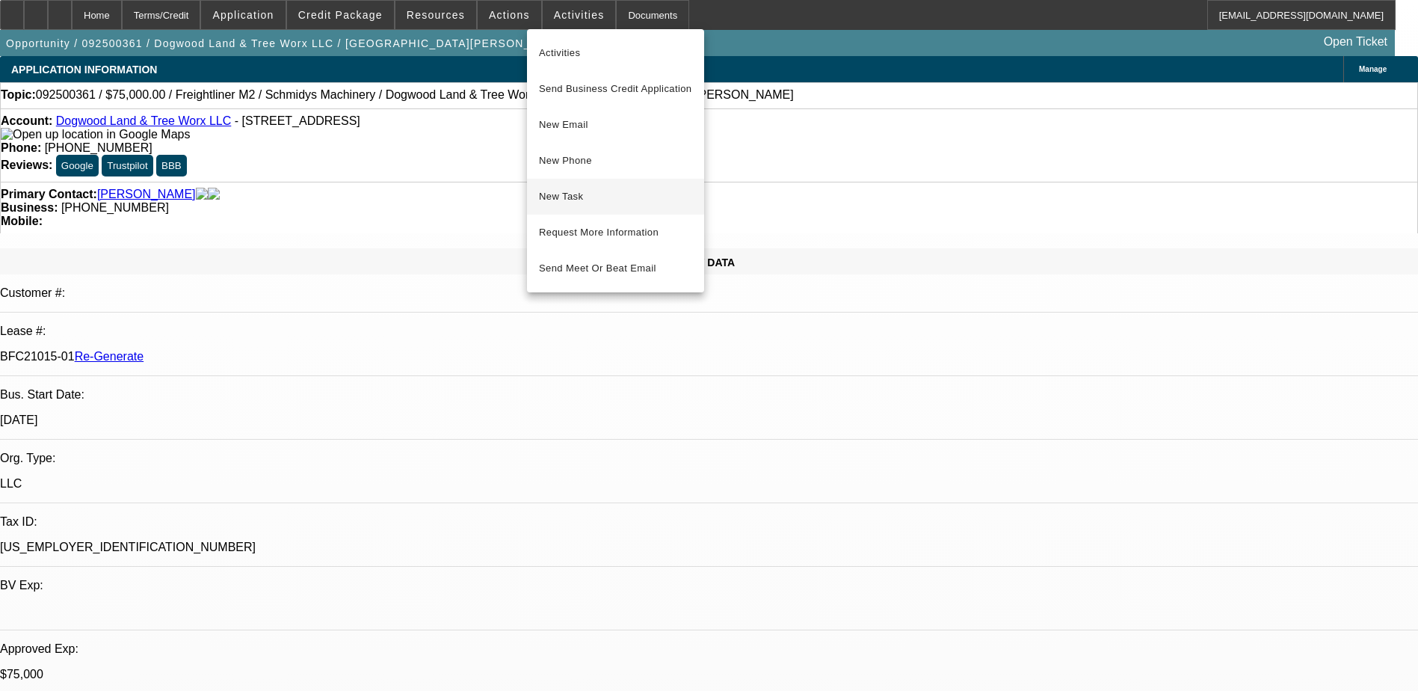
click at [570, 194] on span "New Task" at bounding box center [615, 197] width 153 height 18
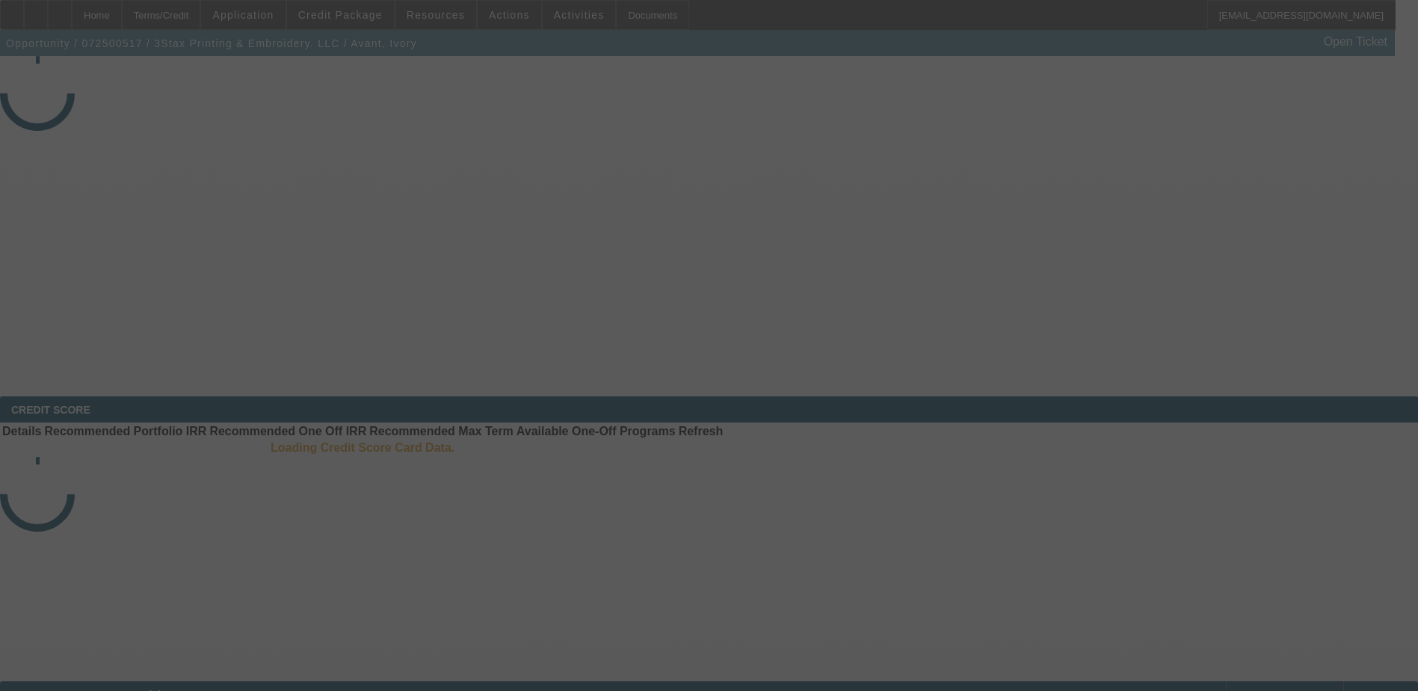
select select "3"
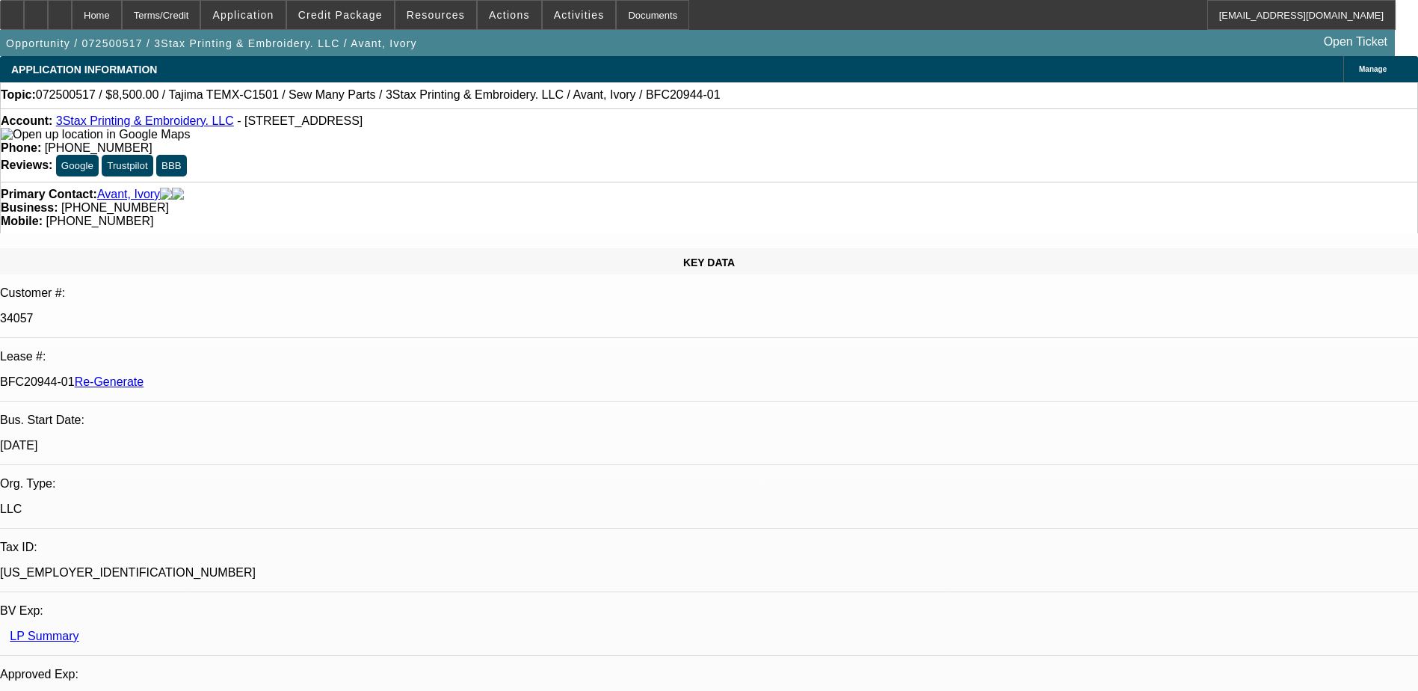
select select "0"
select select "1"
select select "2"
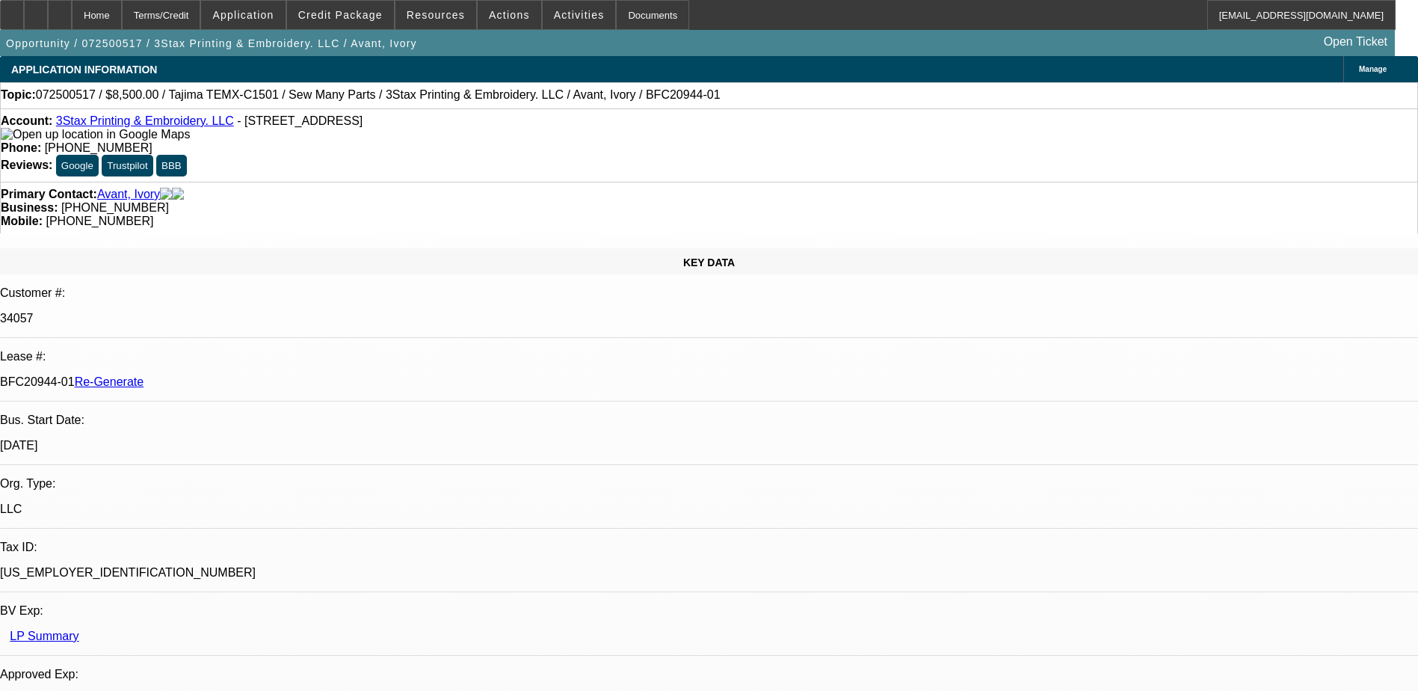
select select "6"
click at [549, 8] on span at bounding box center [579, 15] width 73 height 36
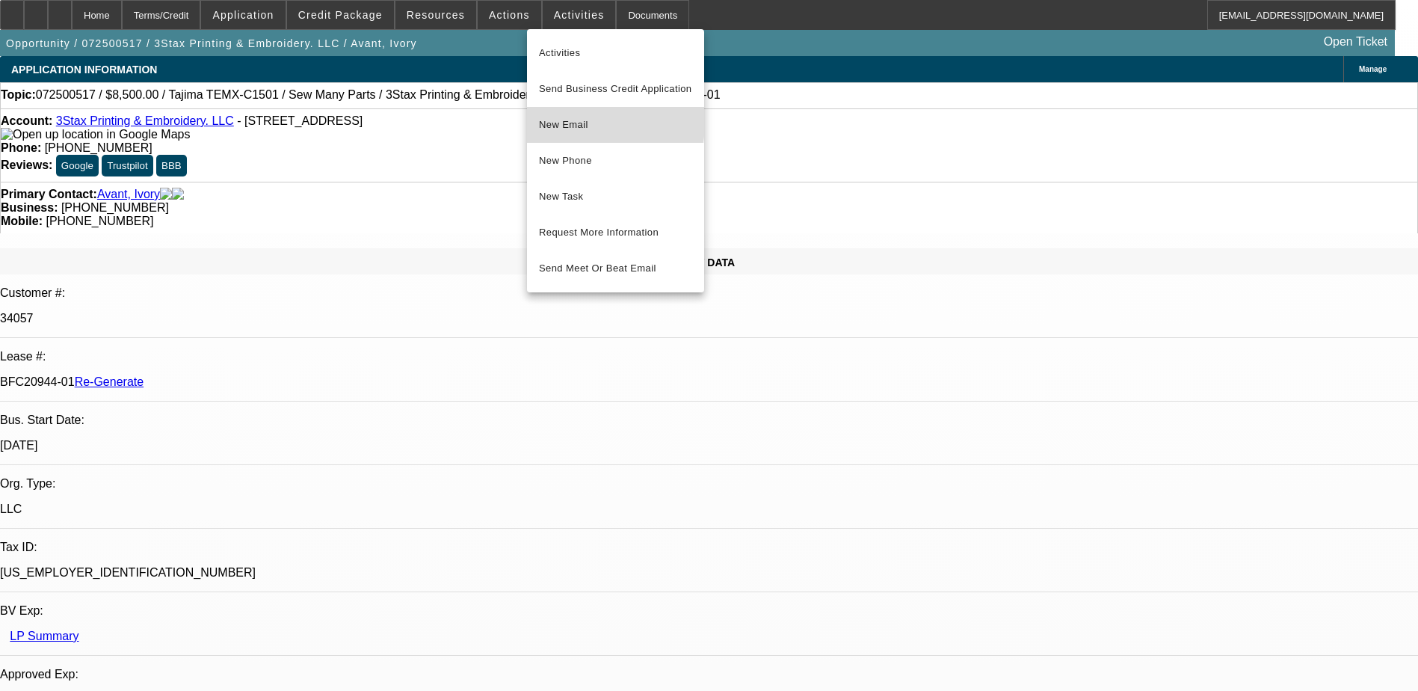
click at [567, 117] on span "New Email" at bounding box center [615, 125] width 153 height 18
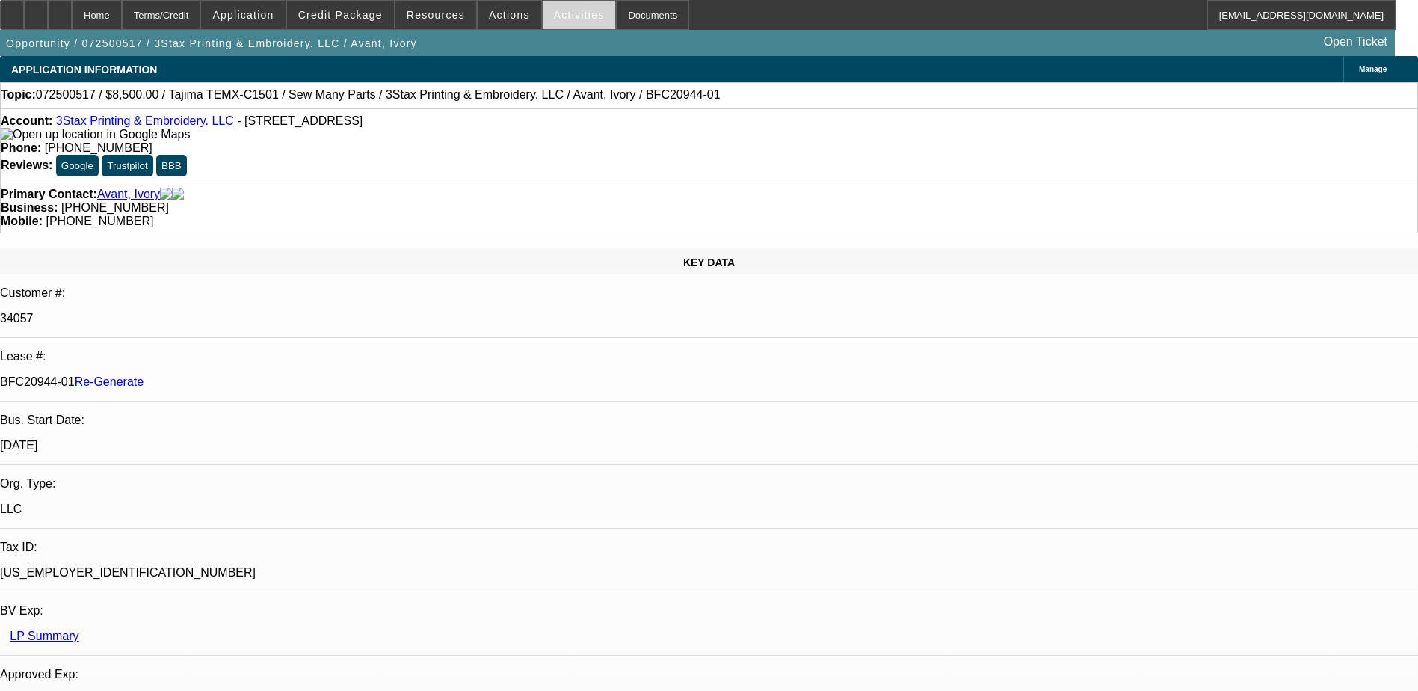
click at [554, 13] on span "Activities" at bounding box center [579, 15] width 51 height 12
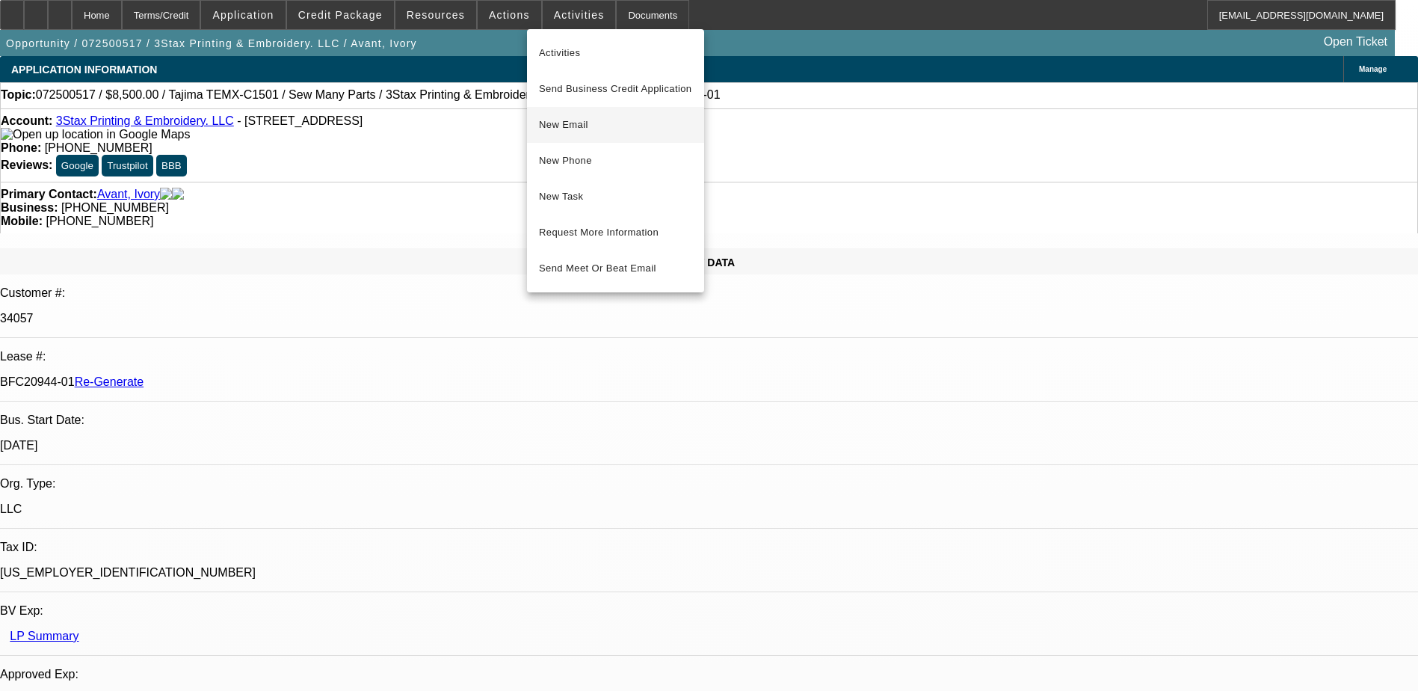
click at [547, 130] on span "New Email" at bounding box center [615, 125] width 153 height 18
